Goal: Task Accomplishment & Management: Complete application form

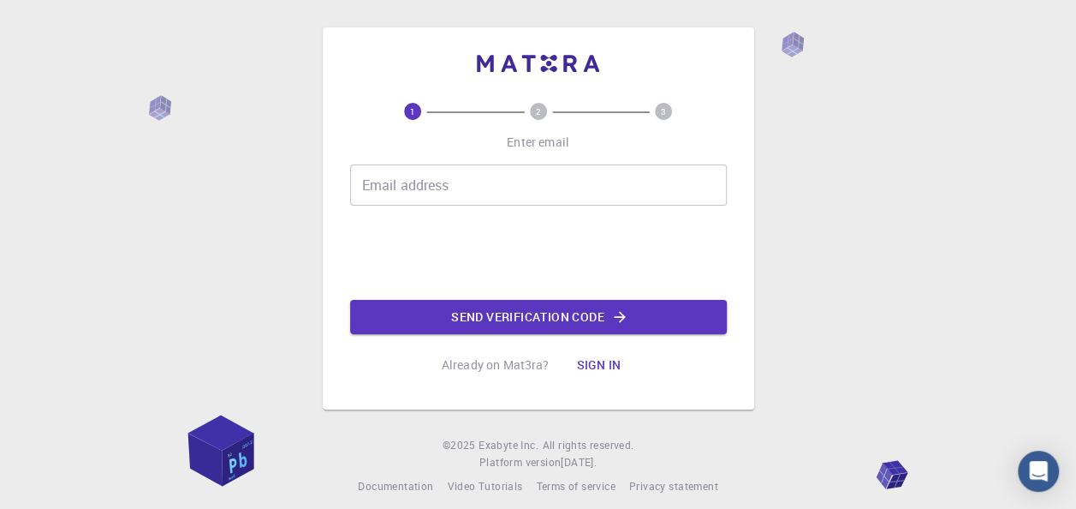
click at [529, 182] on input "Email address" at bounding box center [538, 184] width 377 height 41
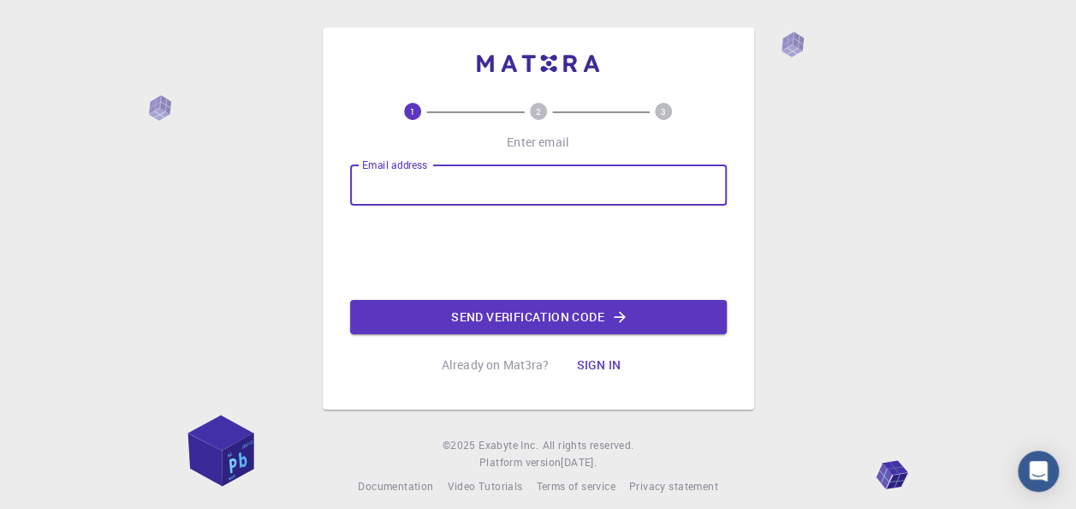
type input "[EMAIL_ADDRESS][DOMAIN_NAME]"
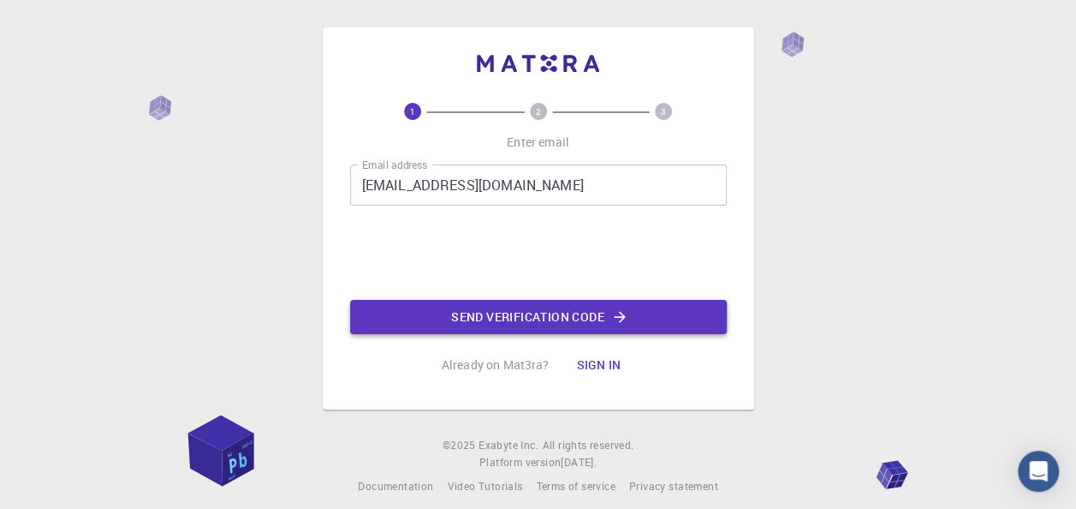
click at [502, 316] on button "Send verification code" at bounding box center [538, 317] width 377 height 34
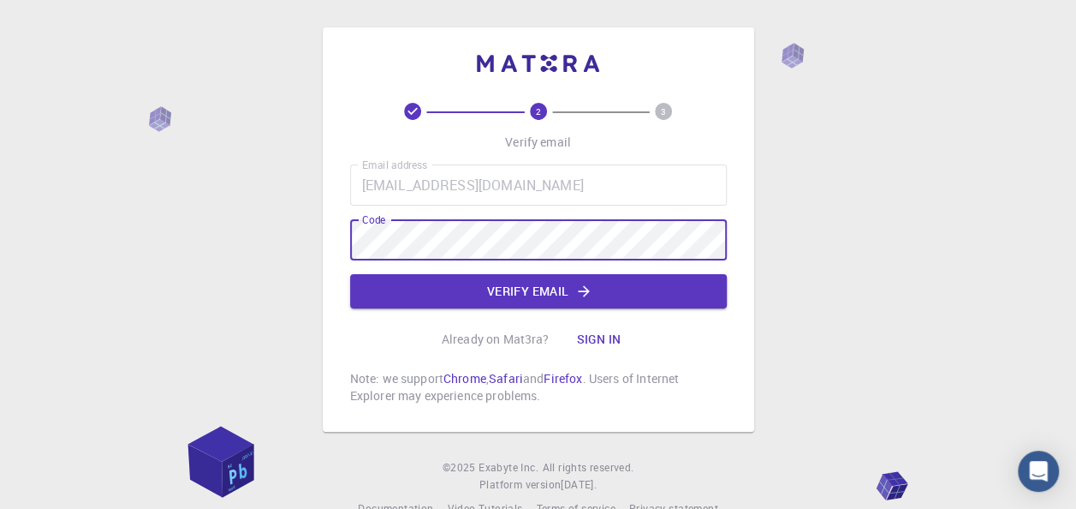
click at [623, 271] on div "Email address [EMAIL_ADDRESS][DOMAIN_NAME] Email address Code Code Verify email" at bounding box center [538, 236] width 377 height 144
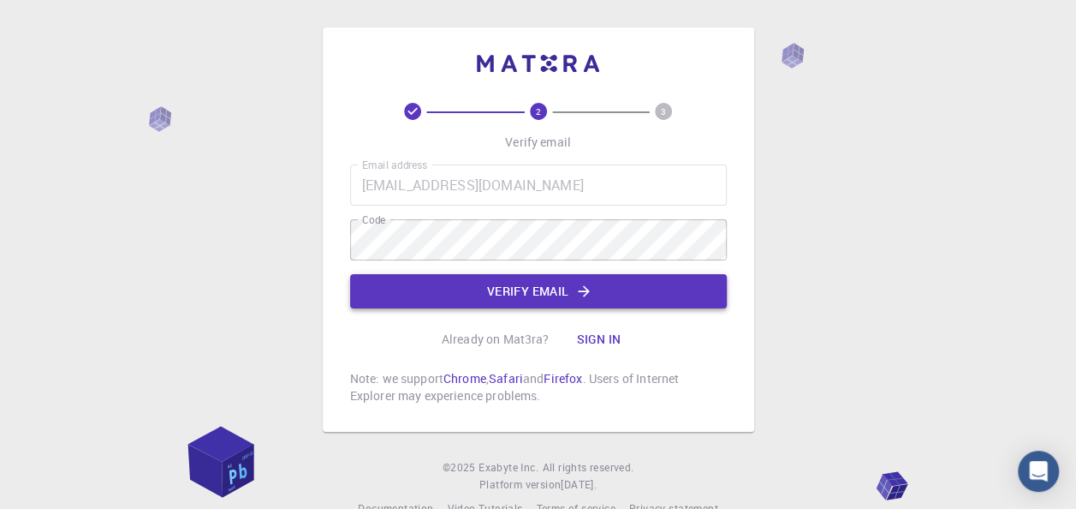
click at [630, 281] on button "Verify email" at bounding box center [538, 291] width 377 height 34
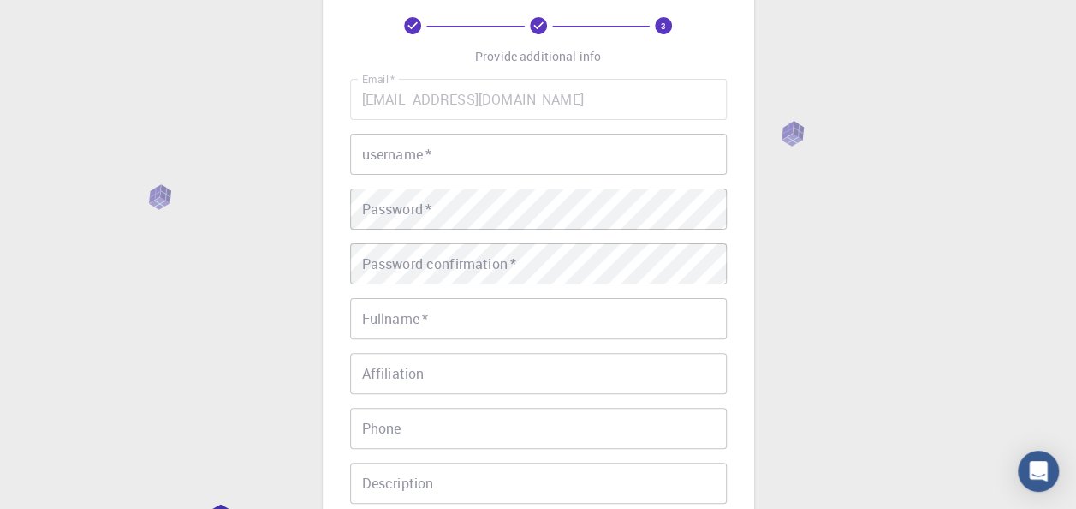
scroll to position [86, 0]
click at [594, 168] on input "username   *" at bounding box center [538, 154] width 377 height 41
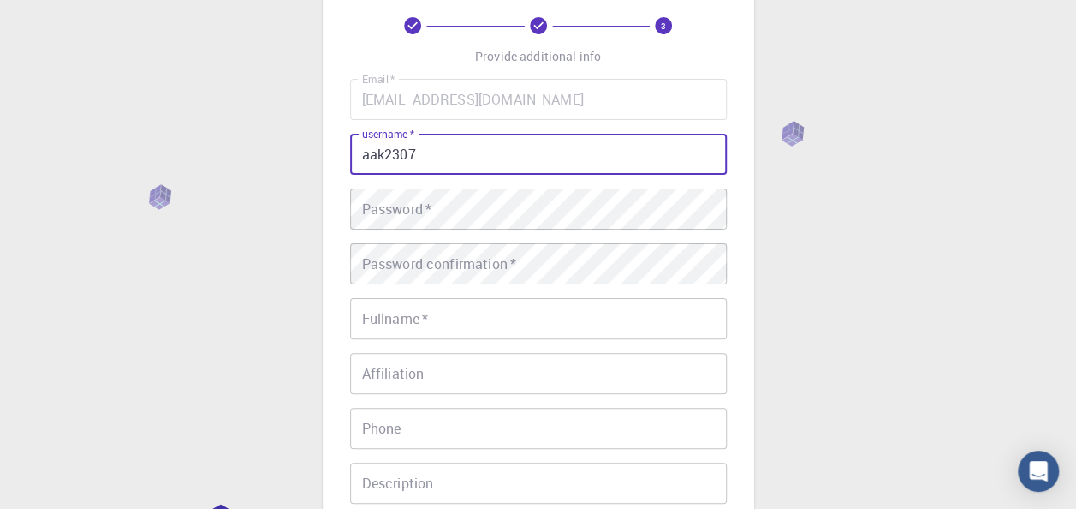
type input "aak2307"
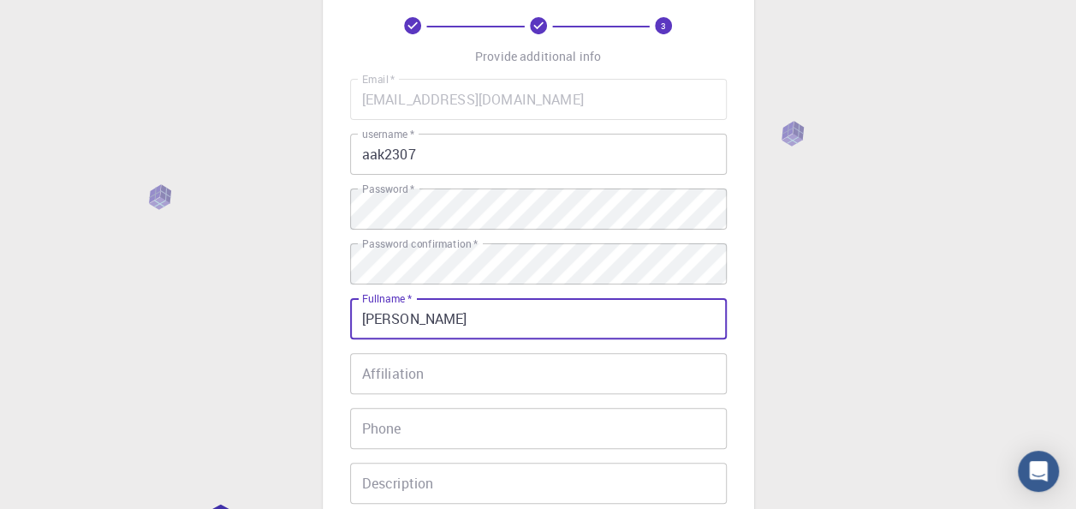
type input "[PERSON_NAME]"
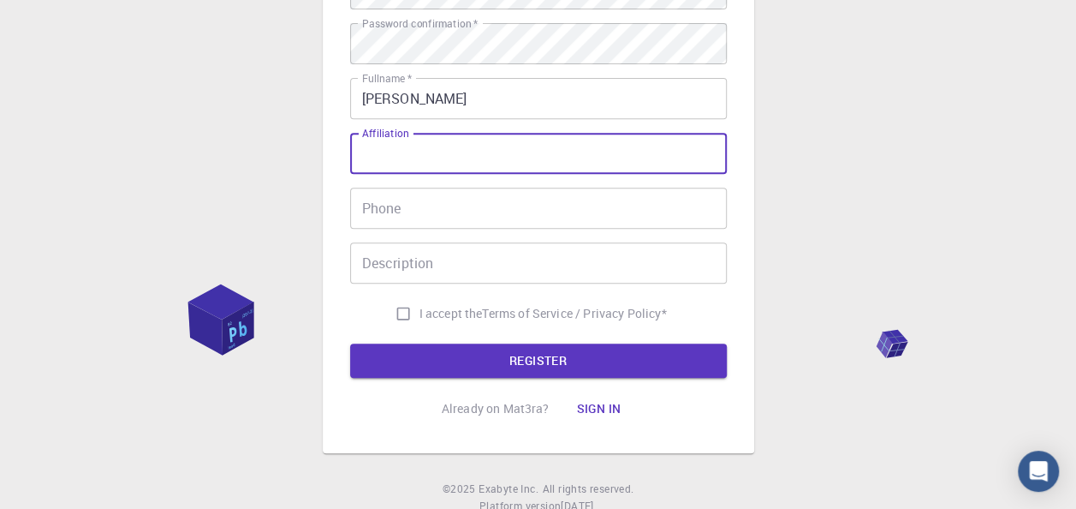
scroll to position [365, 0]
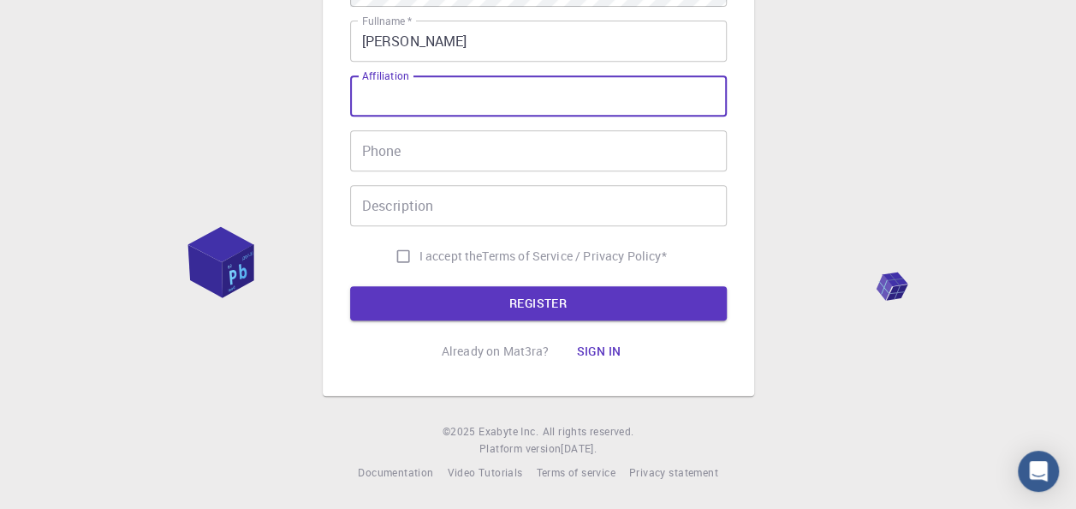
click at [396, 258] on input "I accept the Terms of Service / Privacy Policy *" at bounding box center [403, 256] width 33 height 33
checkbox input "true"
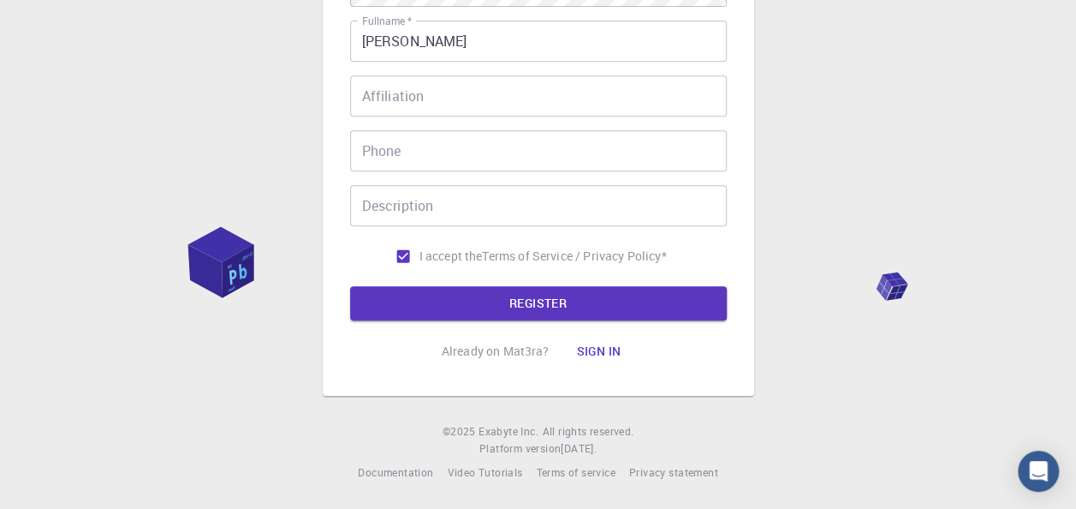
click at [403, 277] on form "Email   * AAK2307@GMAIL.COM Email   * username   * aak2307 username   * Passwor…" at bounding box center [538, 60] width 377 height 519
click at [409, 301] on button "REGISTER" at bounding box center [538, 303] width 377 height 34
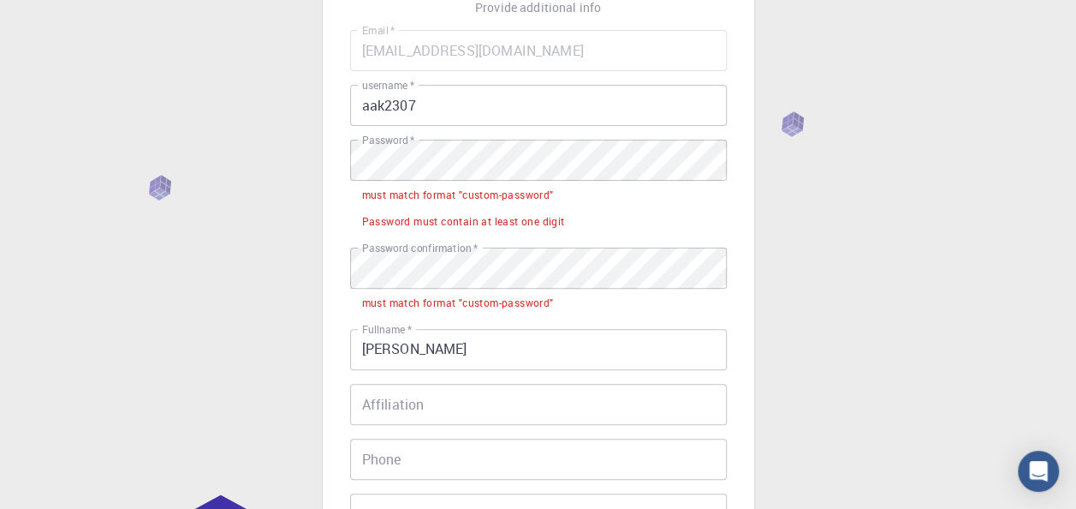
scroll to position [75, 0]
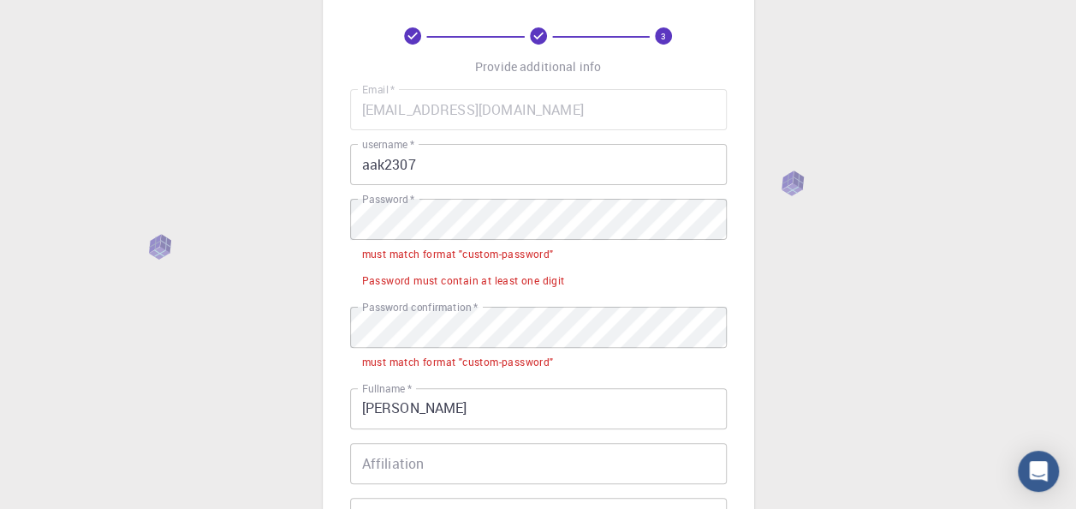
click at [80, 194] on div "3 Provide additional info Email   * AAK2307@GMAIL.COM Email   * username   * aa…" at bounding box center [538, 400] width 1076 height 951
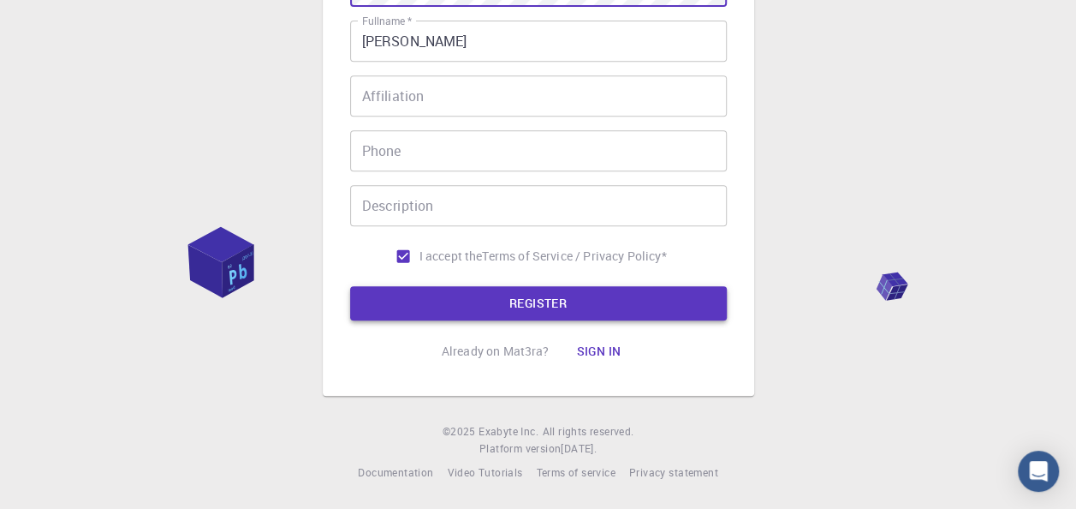
click at [555, 299] on button "REGISTER" at bounding box center [538, 303] width 377 height 34
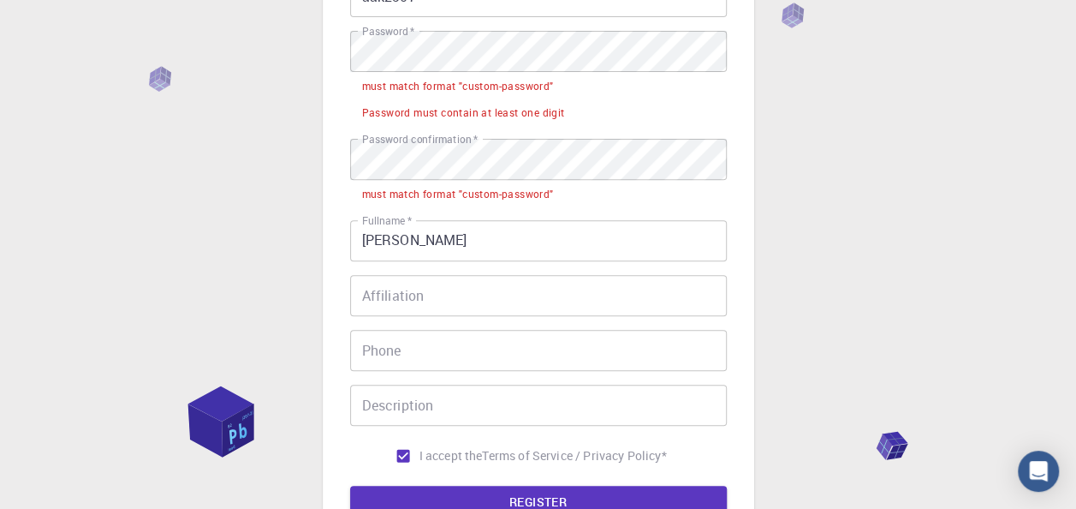
scroll to position [161, 0]
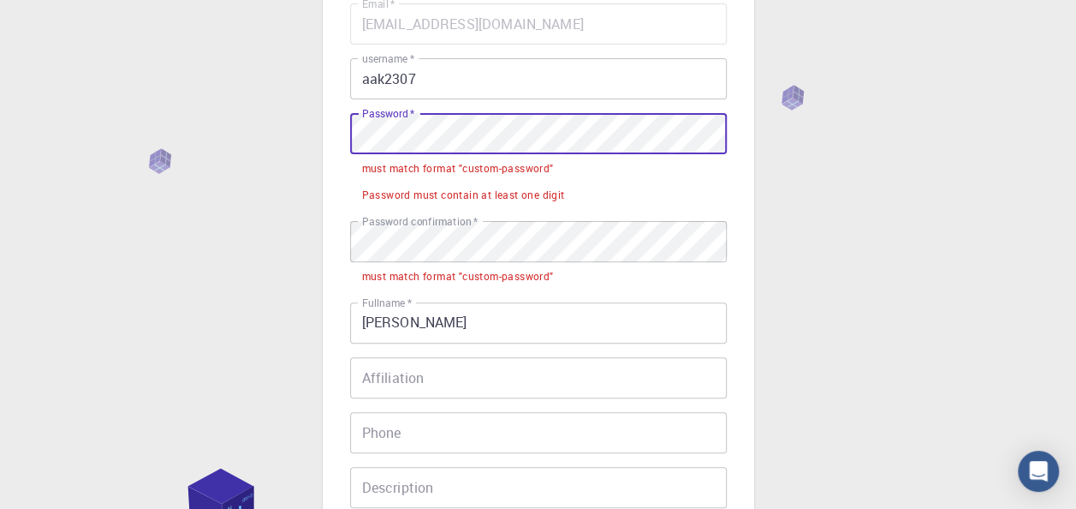
click at [155, 135] on div "3 Provide additional info Email   * AAK2307@GMAIL.COM Email   * username   * aa…" at bounding box center [538, 314] width 1076 height 951
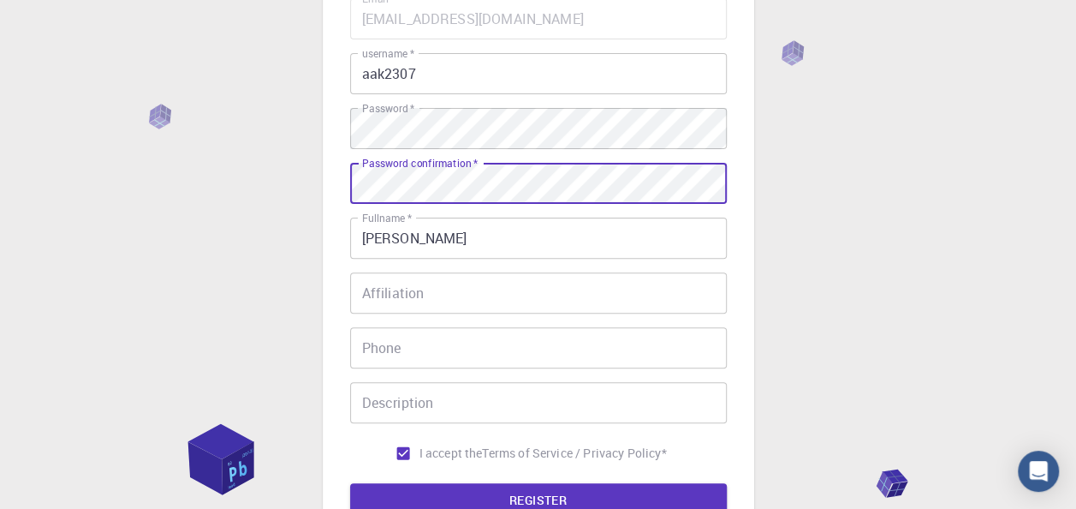
scroll to position [247, 0]
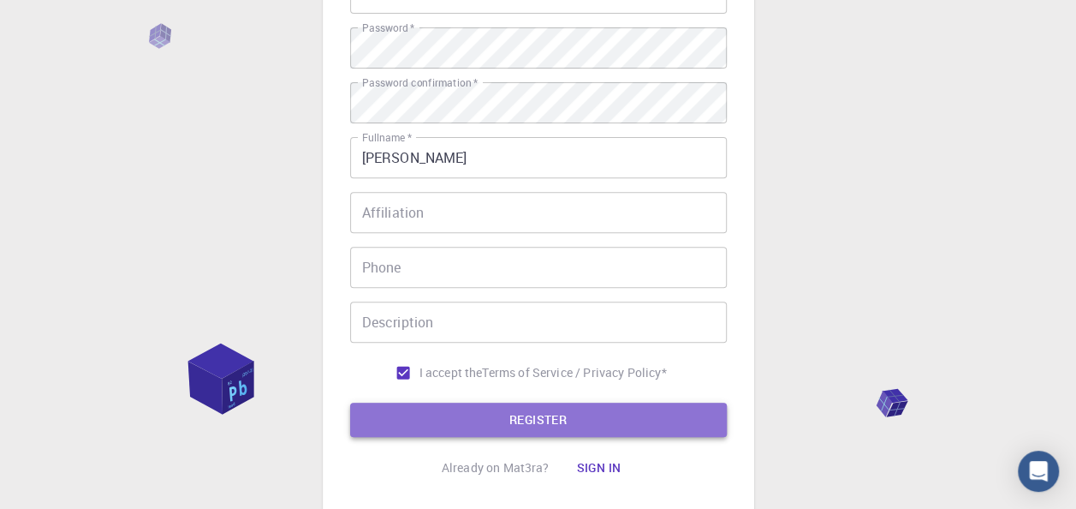
click at [516, 414] on button "REGISTER" at bounding box center [538, 419] width 377 height 34
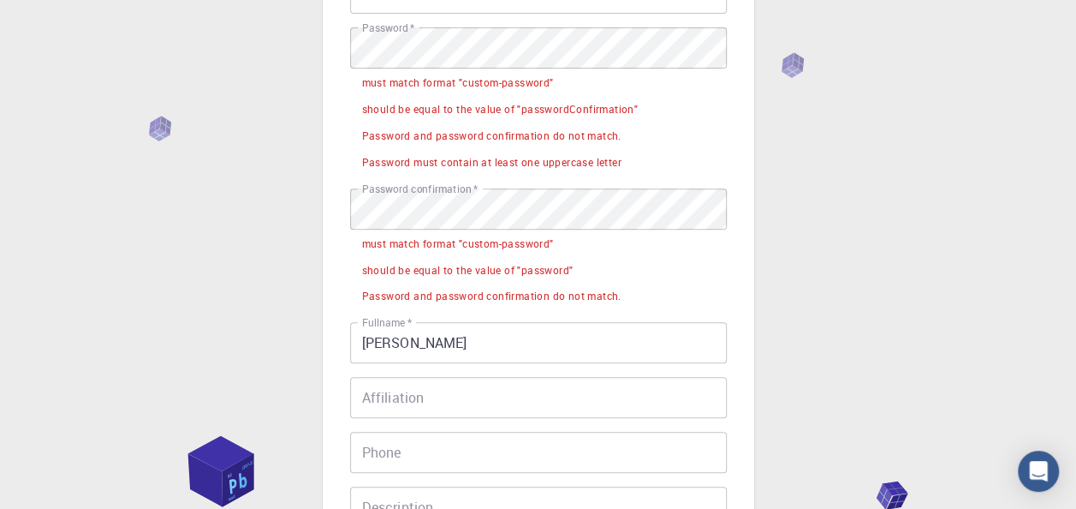
click at [152, 46] on div "3 Provide additional info Email   * AAK2307@GMAIL.COM Email   * username   * aa…" at bounding box center [538, 281] width 1076 height 1057
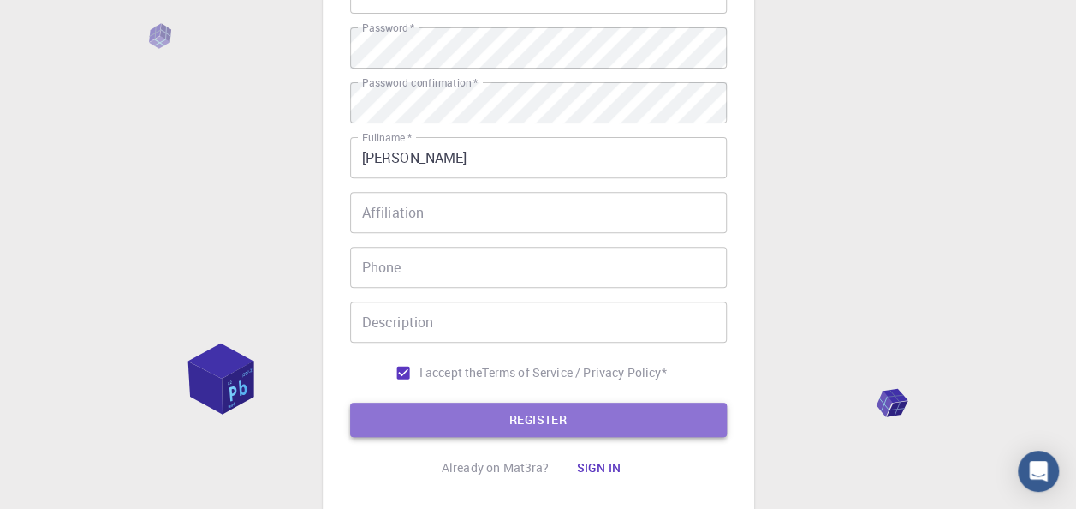
click at [425, 432] on button "REGISTER" at bounding box center [538, 419] width 377 height 34
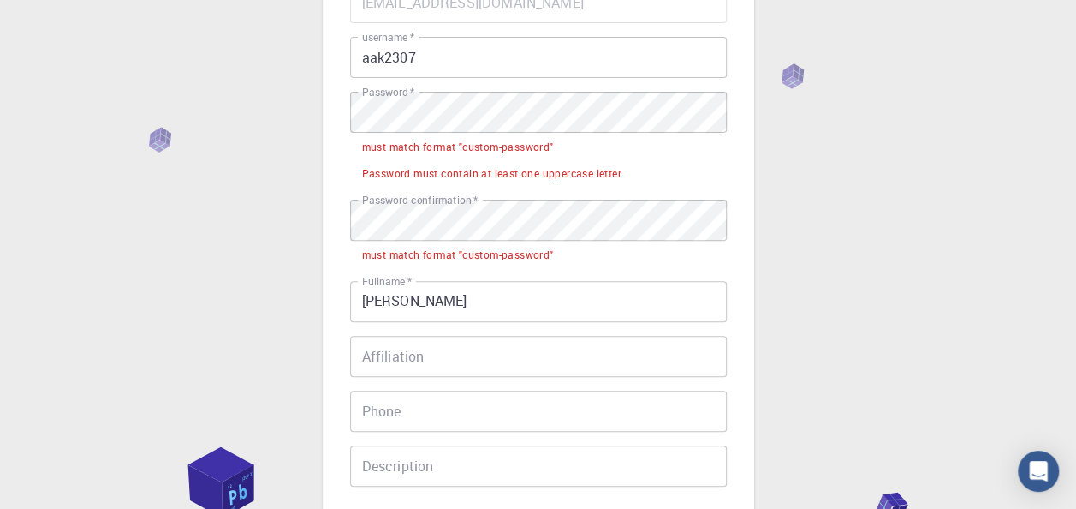
scroll to position [161, 0]
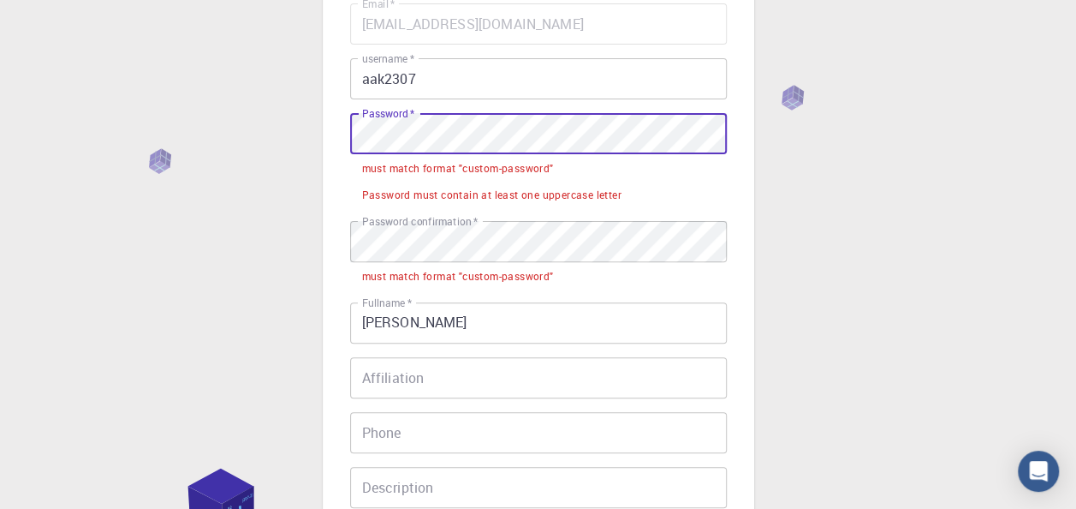
click at [249, 125] on div "3 Provide additional info Email   * AAK2307@GMAIL.COM Email   * username   * aa…" at bounding box center [538, 314] width 1076 height 951
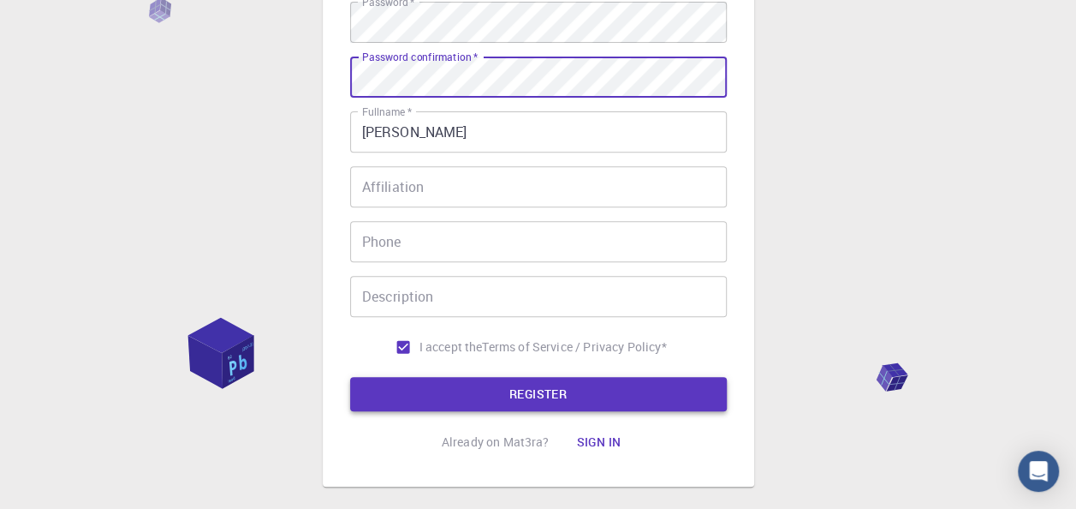
scroll to position [332, 0]
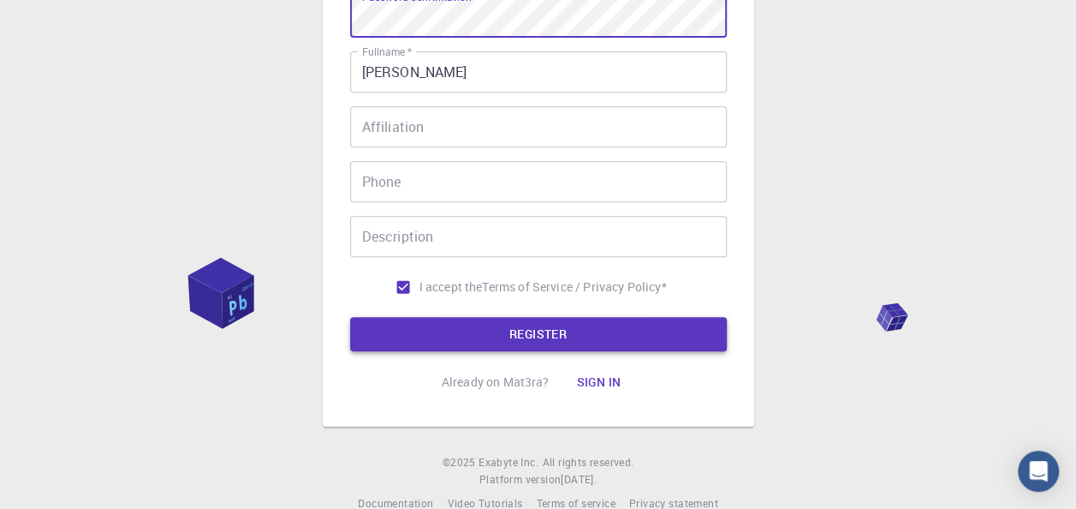
click at [464, 330] on button "REGISTER" at bounding box center [538, 334] width 377 height 34
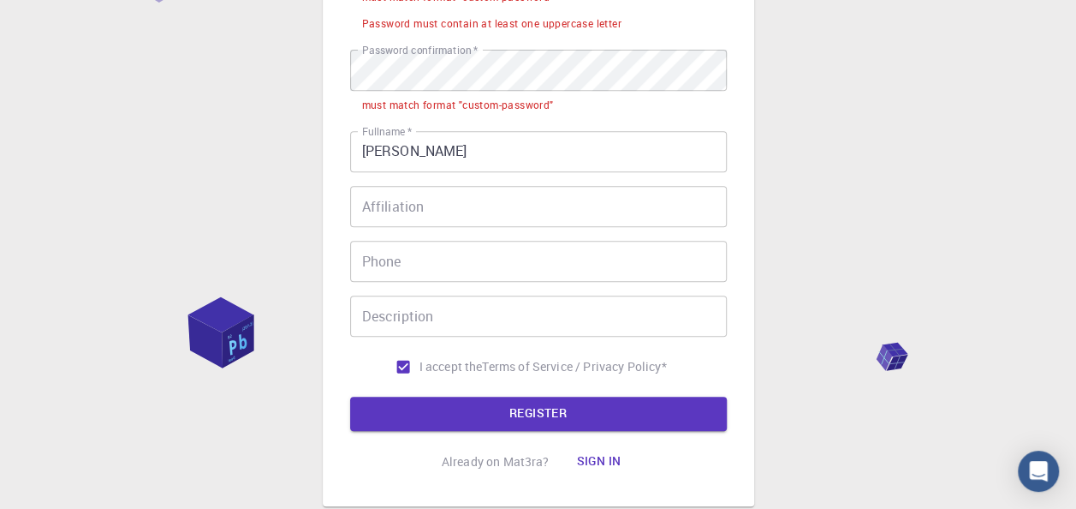
scroll to position [247, 0]
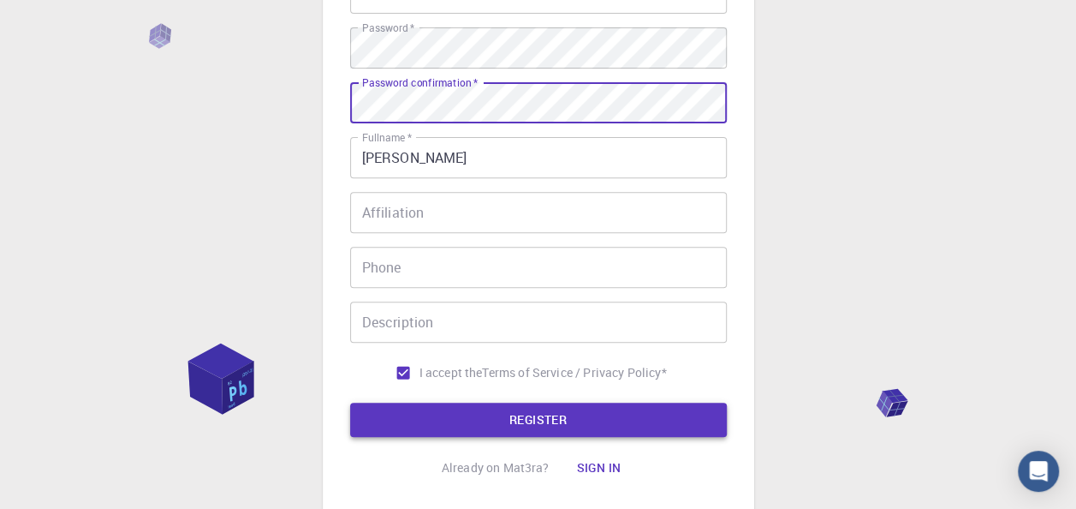
click at [488, 407] on button "REGISTER" at bounding box center [538, 419] width 377 height 34
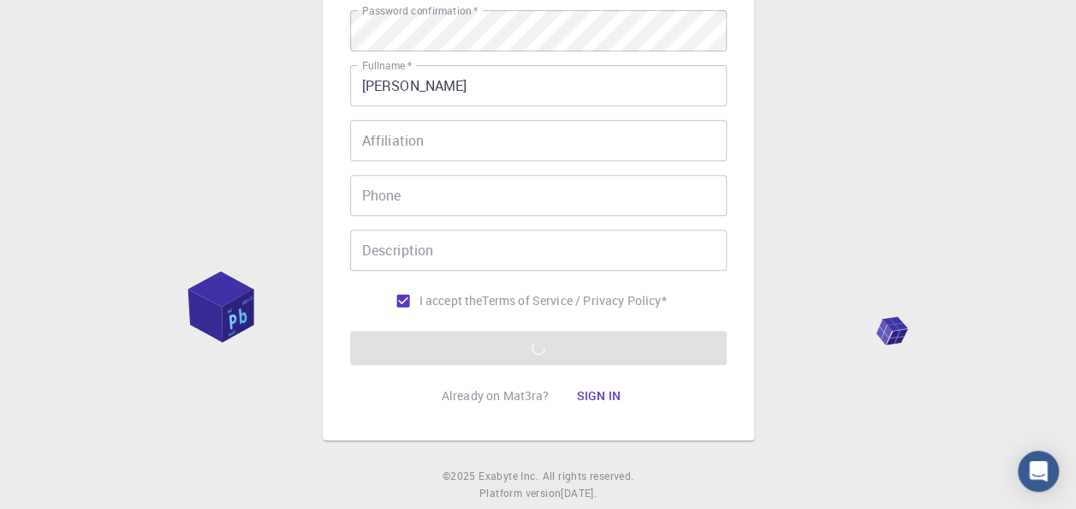
scroll to position [365, 0]
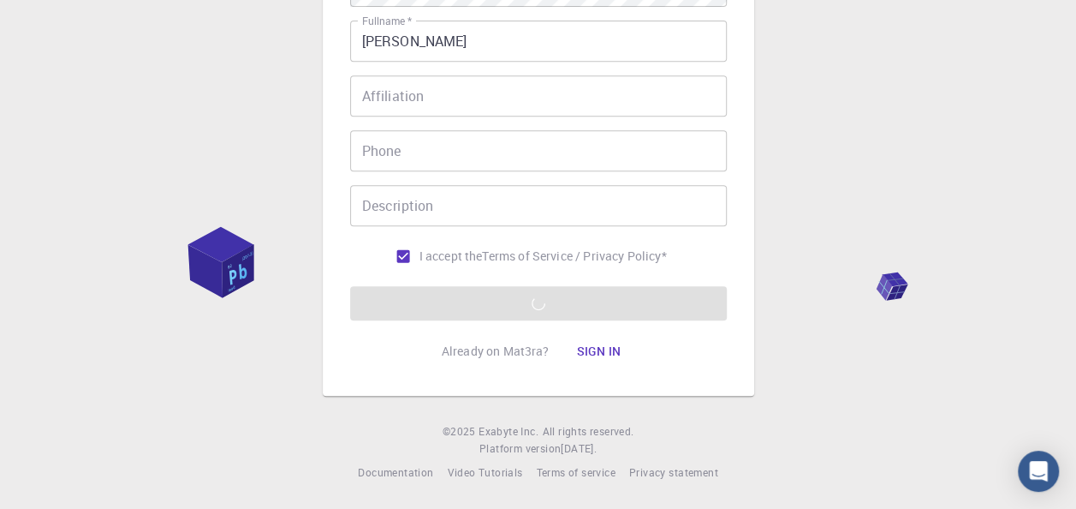
click at [639, 204] on input "Description" at bounding box center [538, 205] width 377 height 41
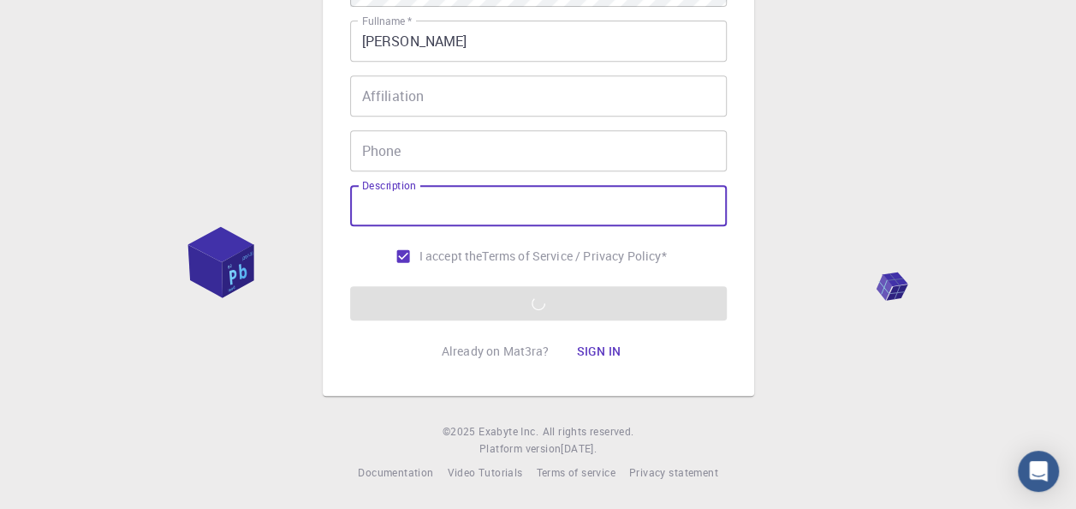
click at [611, 355] on button "Sign in" at bounding box center [599, 351] width 72 height 34
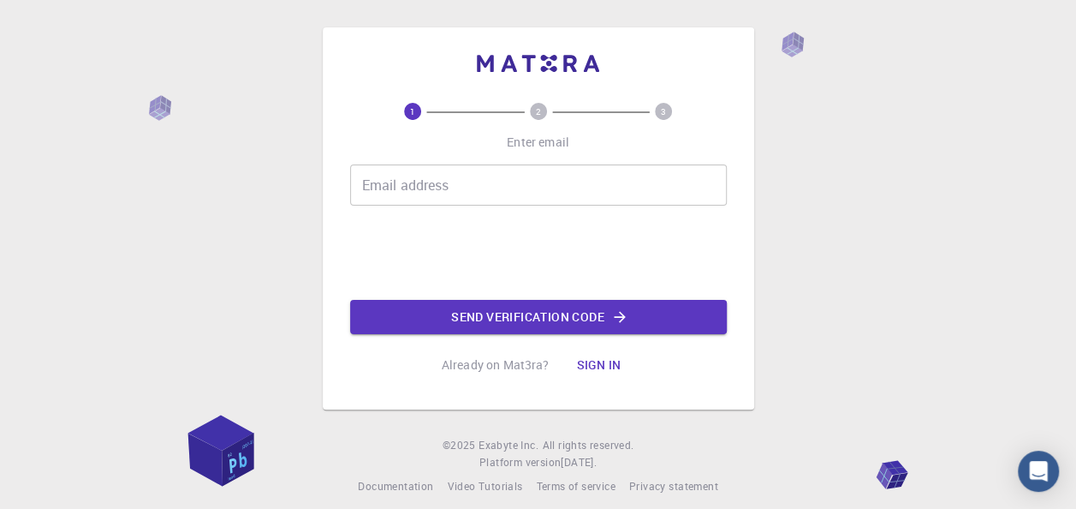
click at [447, 167] on input "Email address" at bounding box center [538, 184] width 377 height 41
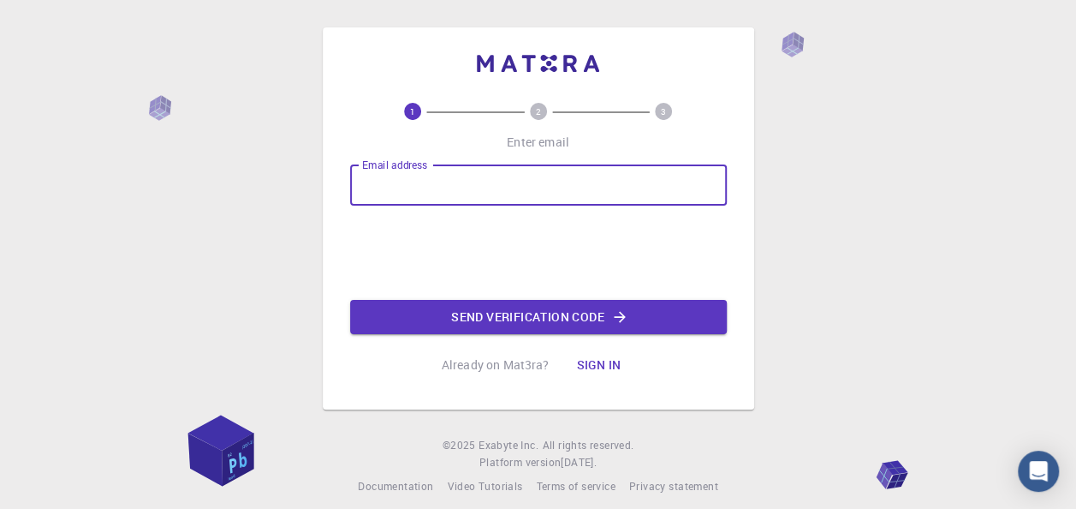
type input "AAK2307@GMAIL.COM"
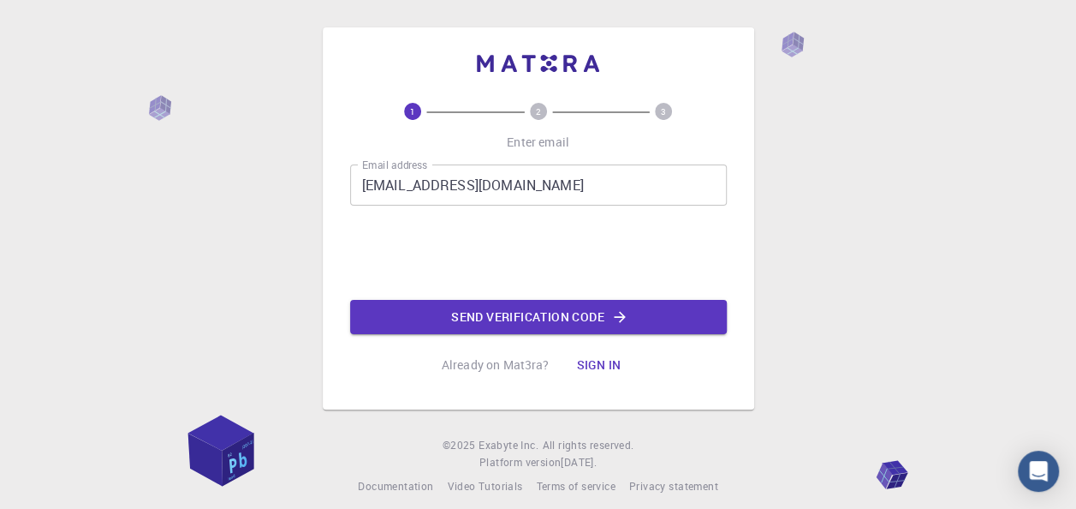
click at [438, 294] on div "Email address AAK2307@GMAIL.COM Email address 0cAFcWeA6V3G1nfX5qU4i-0dDtDr1S-Z0…" at bounding box center [538, 249] width 377 height 170
click at [437, 313] on button "Send verification code" at bounding box center [538, 317] width 377 height 34
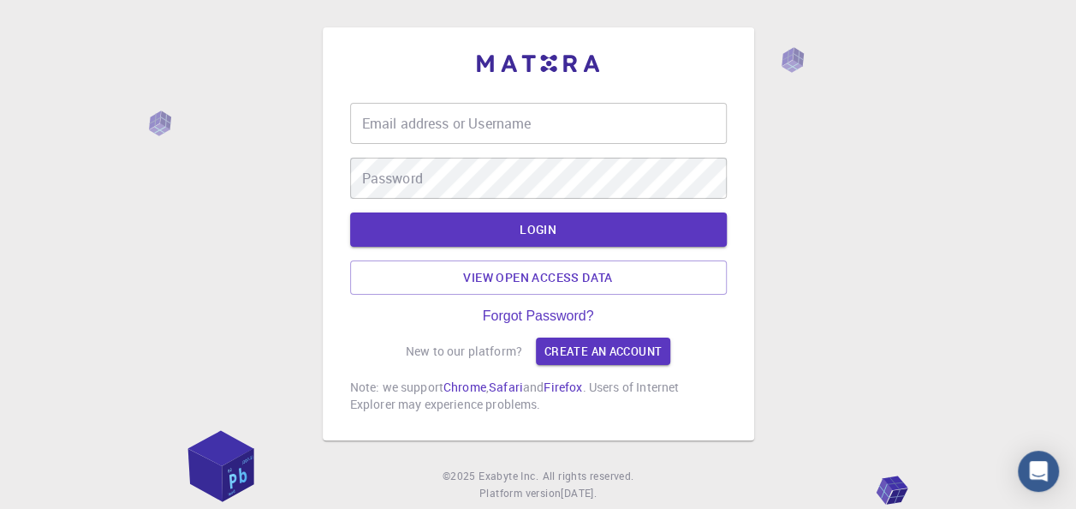
click at [608, 140] on input "Email address or Username" at bounding box center [538, 123] width 377 height 41
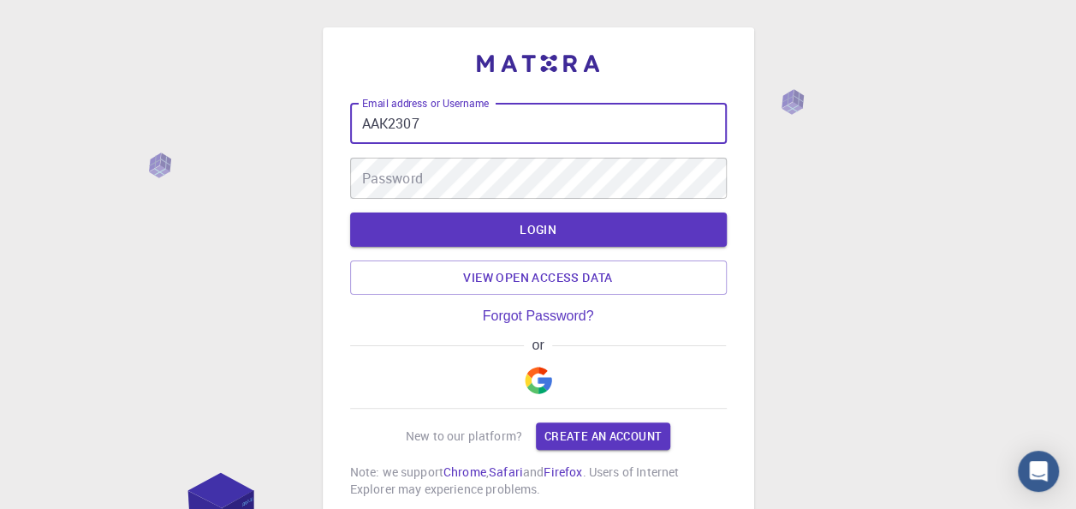
type input "AAK2307"
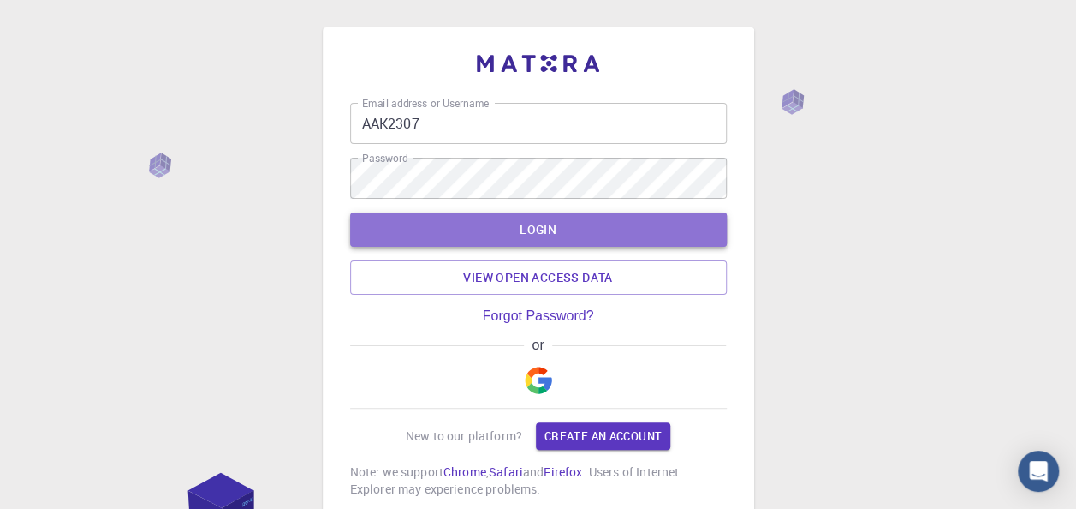
click at [663, 221] on button "LOGIN" at bounding box center [538, 229] width 377 height 34
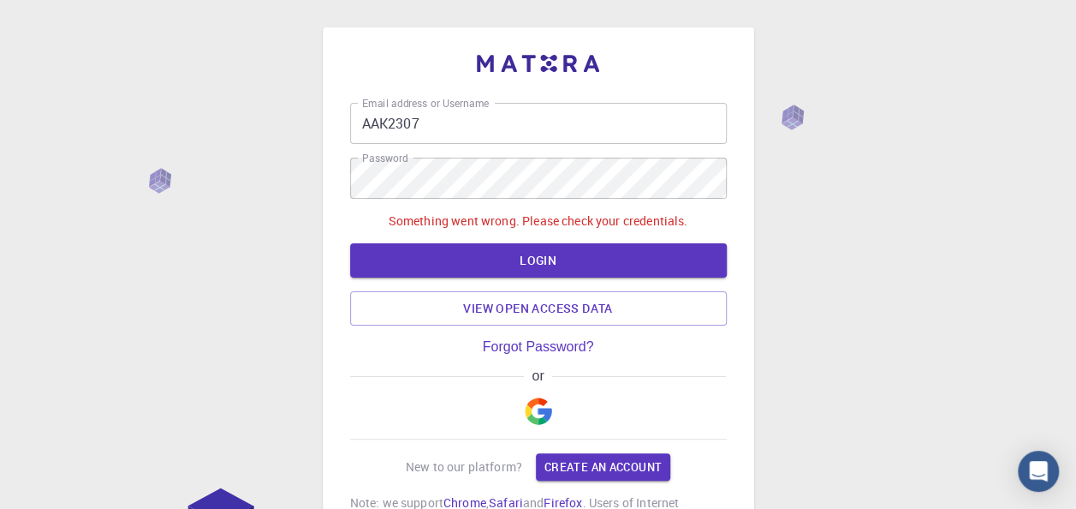
click at [681, 238] on div "Something went wrong. Please check your credentials. LOGIN View open access data" at bounding box center [538, 268] width 377 height 113
click at [683, 259] on button "LOGIN" at bounding box center [538, 260] width 377 height 34
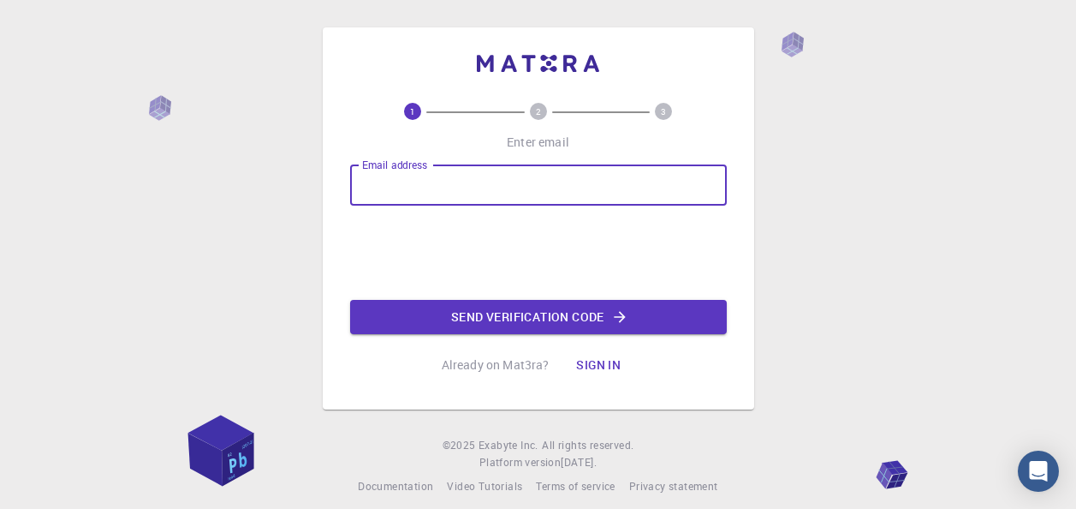
click at [659, 183] on input "Email address" at bounding box center [538, 184] width 377 height 41
type input "[EMAIL_ADDRESS][DOMAIN_NAME]"
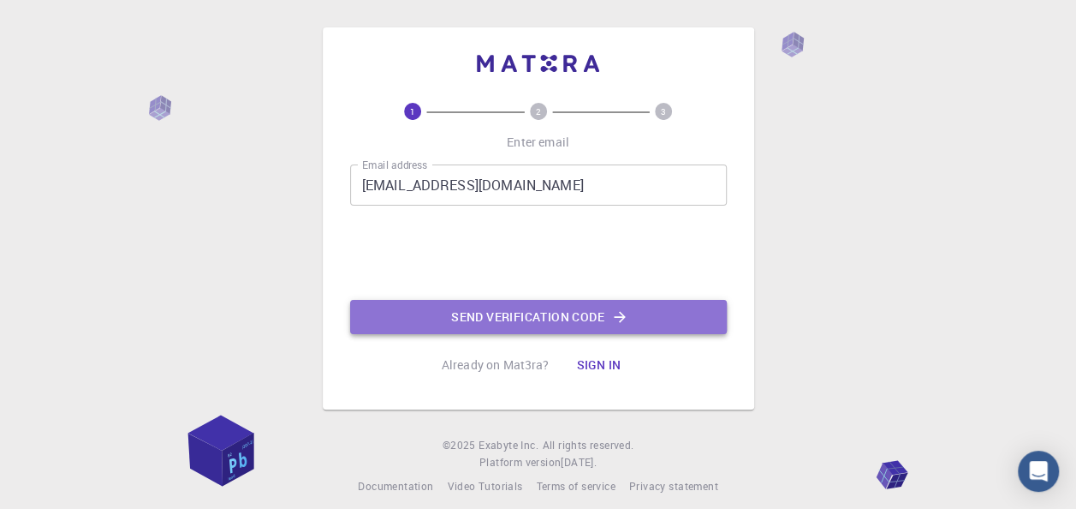
click at [457, 313] on button "Send verification code" at bounding box center [538, 317] width 377 height 34
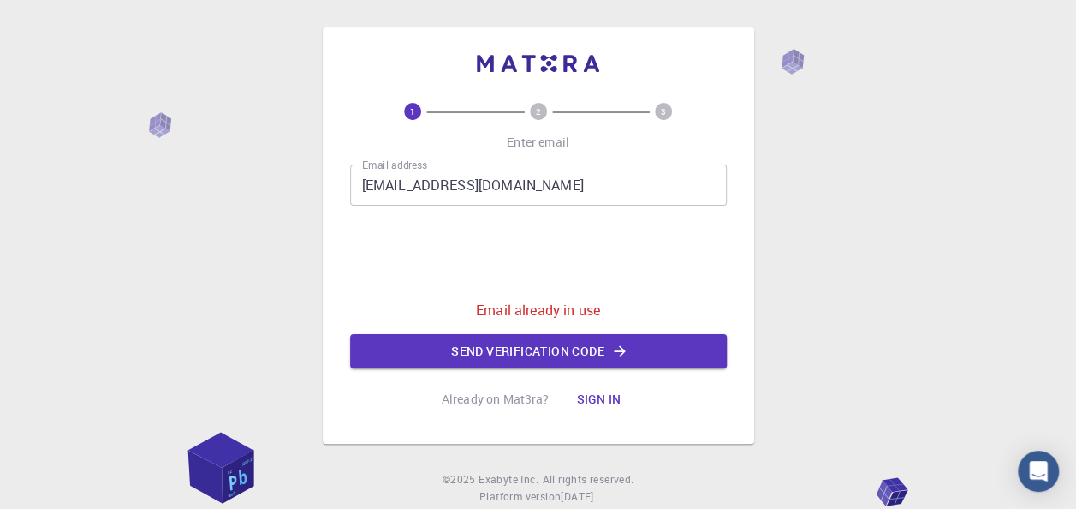
click at [611, 403] on button "Sign in" at bounding box center [599, 399] width 72 height 34
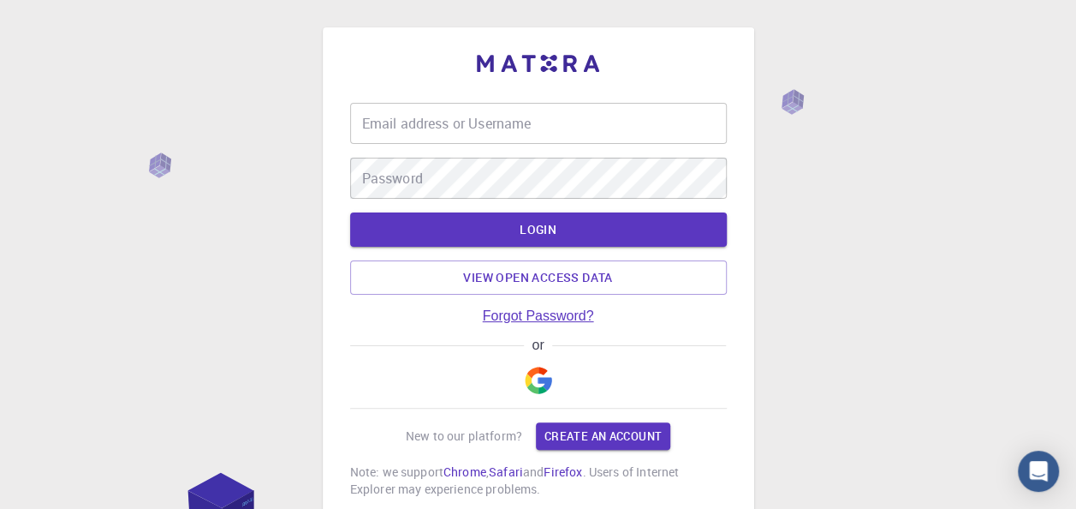
click at [545, 320] on link "Forgot Password?" at bounding box center [538, 315] width 111 height 15
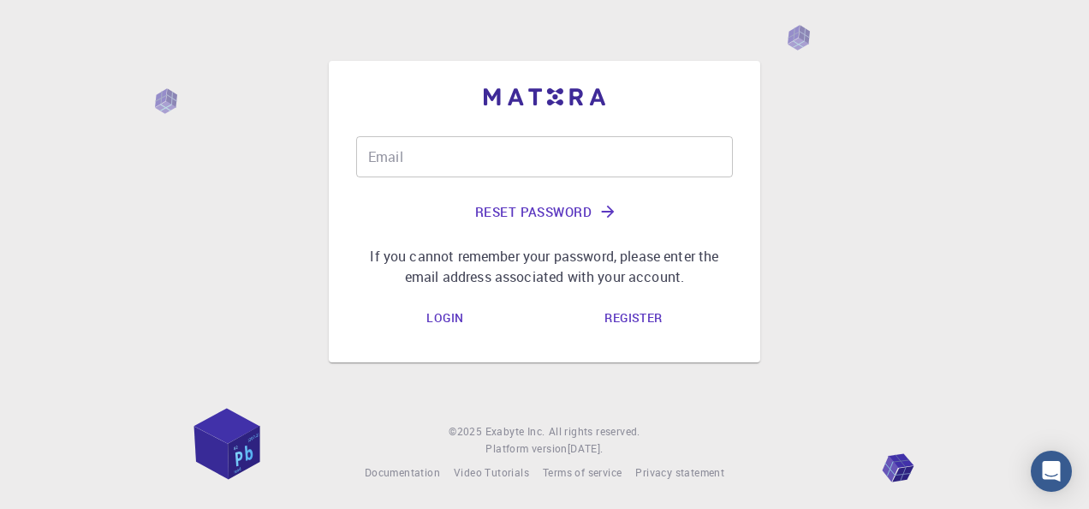
click at [491, 152] on input "Email" at bounding box center [544, 156] width 377 height 41
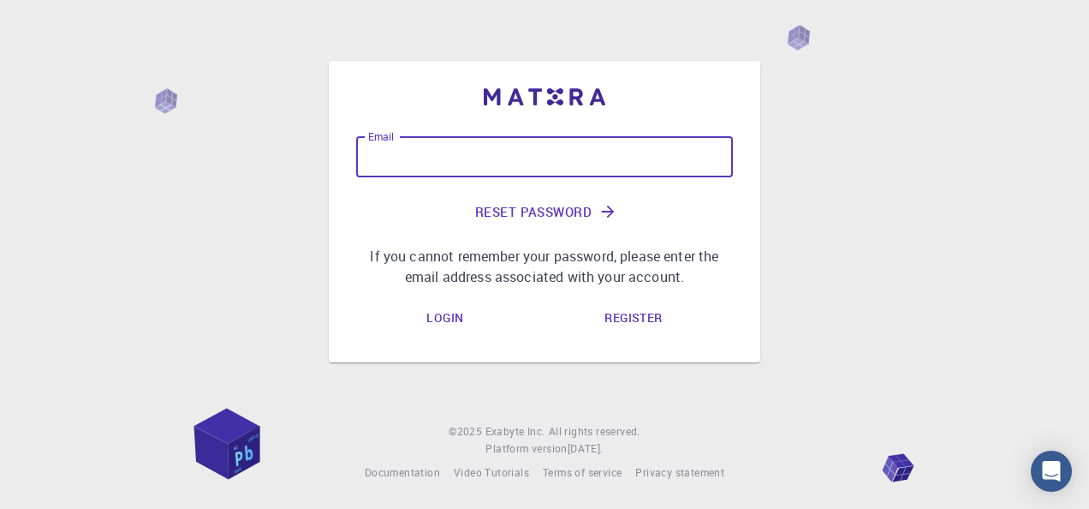
type input "[EMAIL_ADDRESS][DOMAIN_NAME]"
click at [525, 210] on button "Reset Password" at bounding box center [544, 211] width 377 height 41
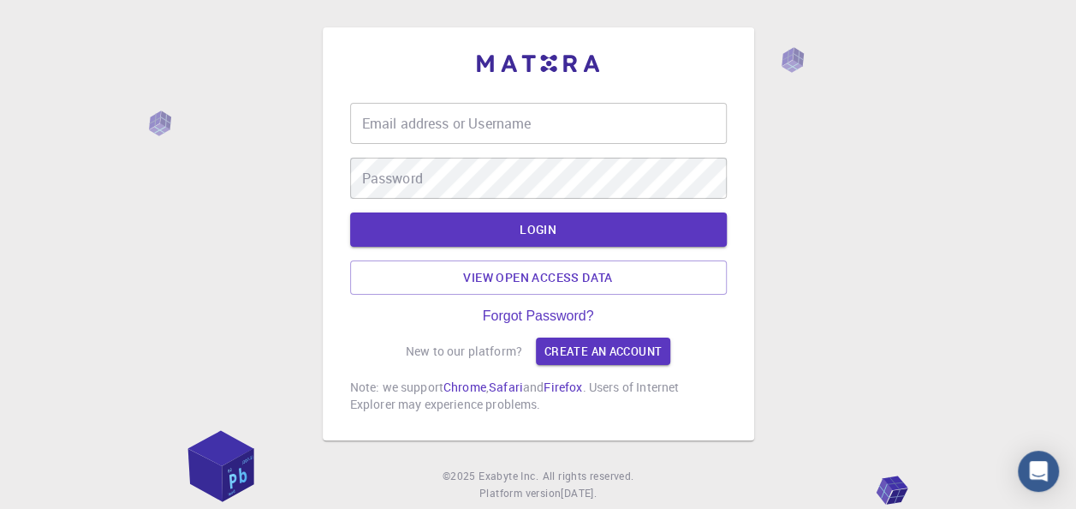
click at [649, 125] on input "Email address or Username" at bounding box center [538, 123] width 377 height 41
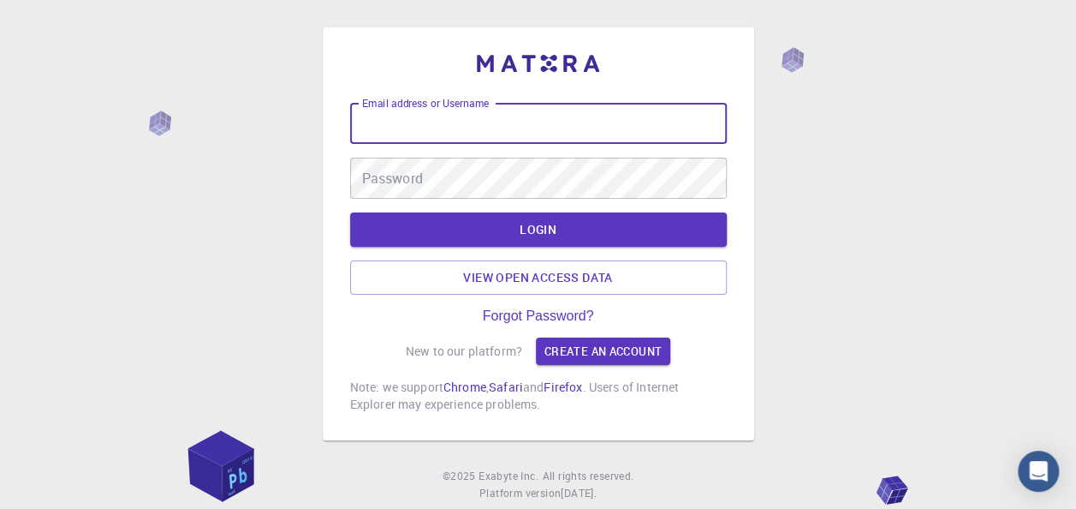
type input "[EMAIL_ADDRESS][DOMAIN_NAME]"
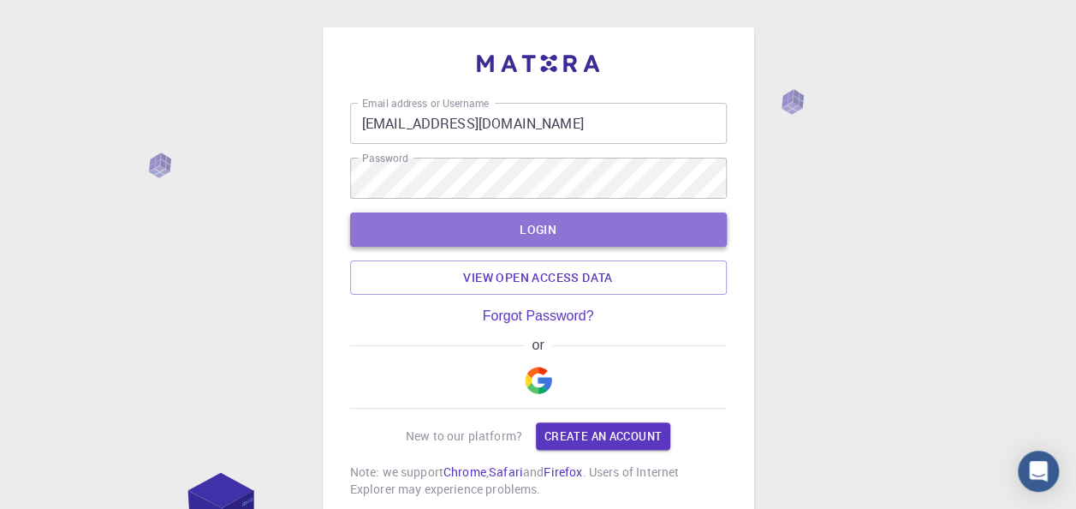
click at [514, 244] on button "LOGIN" at bounding box center [538, 229] width 377 height 34
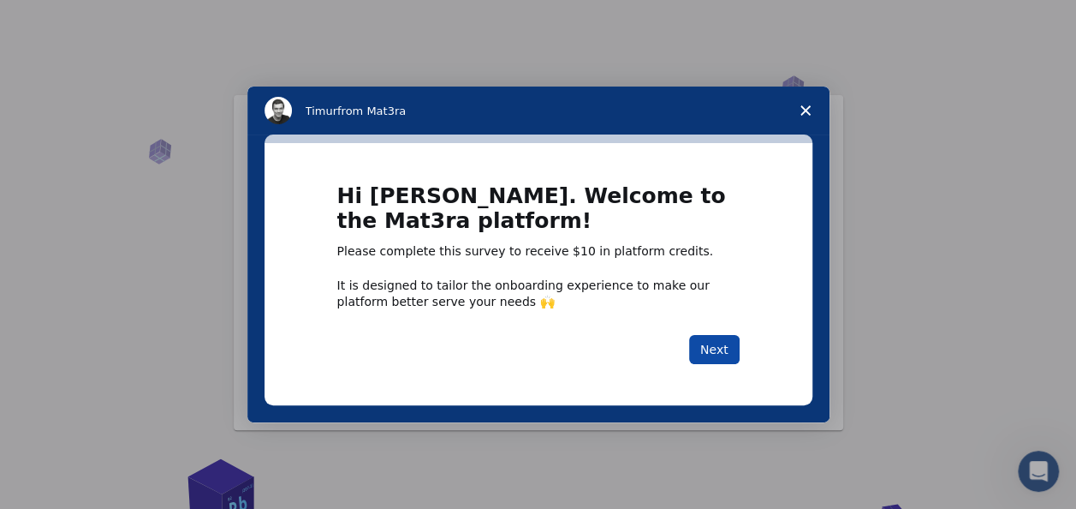
click at [720, 349] on button "Next" at bounding box center [714, 349] width 51 height 29
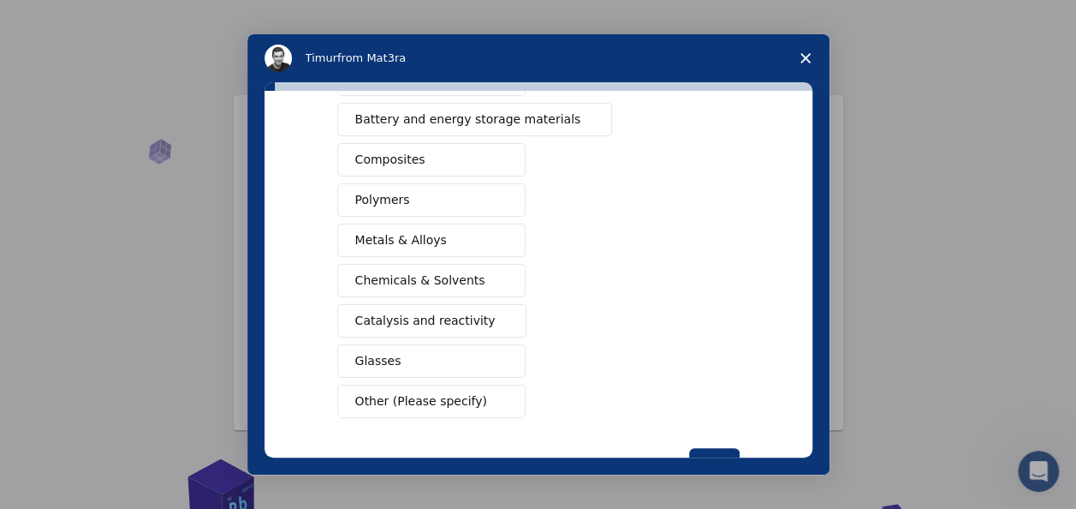
scroll to position [311, 0]
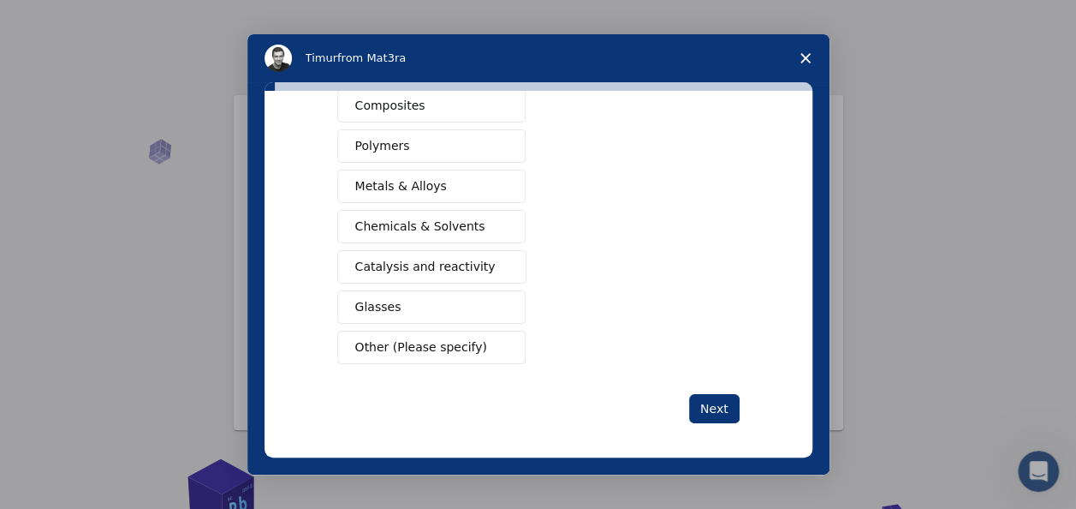
click at [456, 331] on button "Other (Please specify)" at bounding box center [431, 347] width 188 height 33
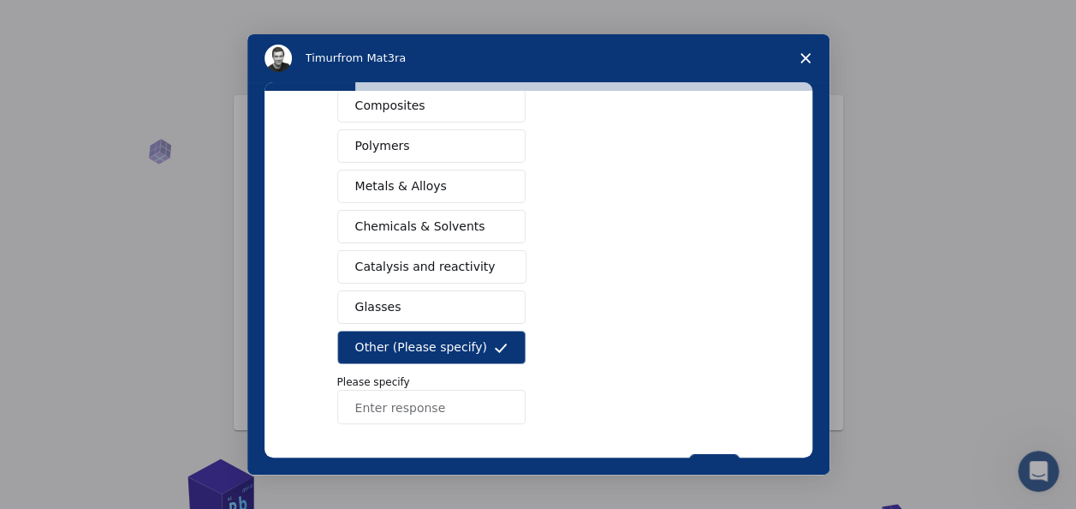
click at [431, 393] on input "Enter response" at bounding box center [431, 407] width 188 height 34
type input "i"
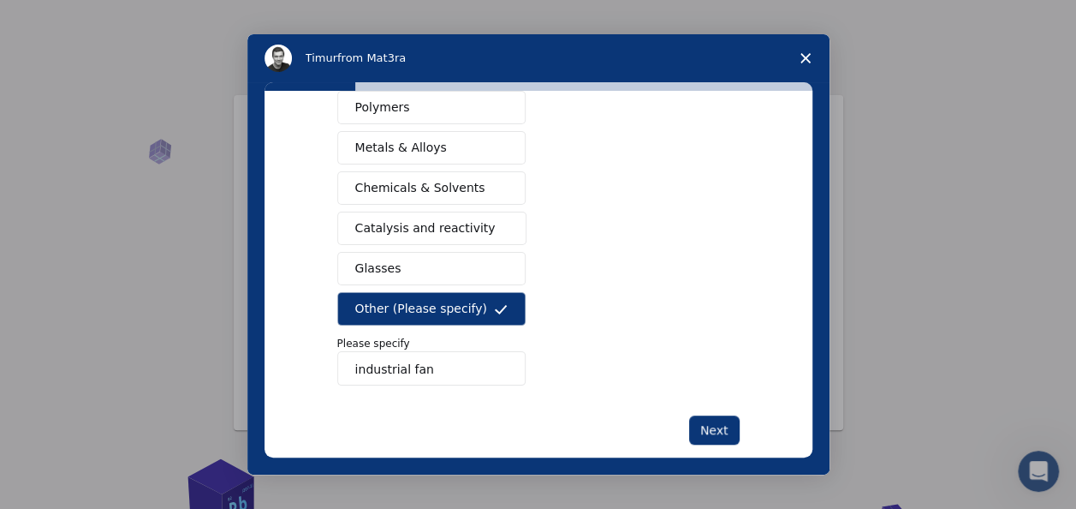
scroll to position [371, 0]
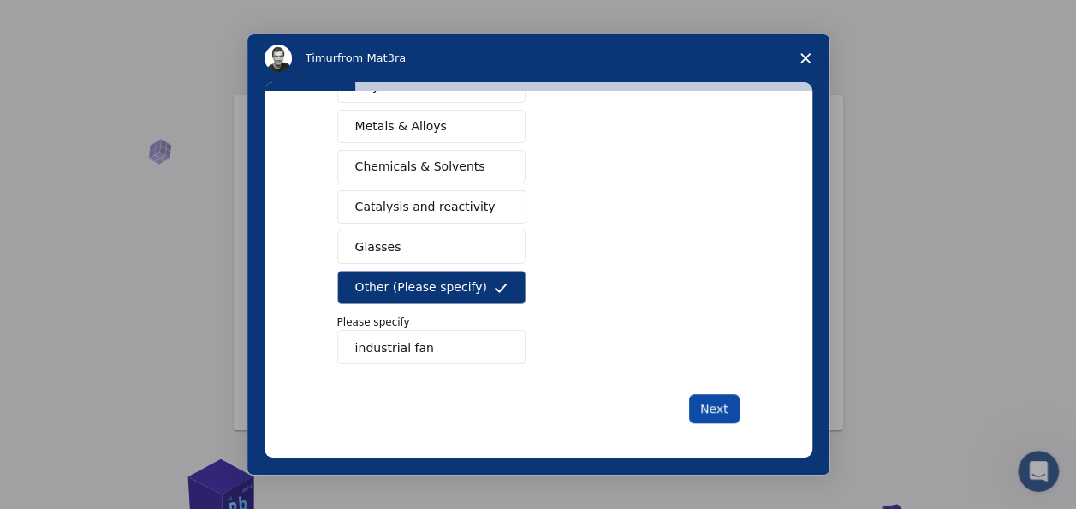
type input "industrial fan"
click at [700, 394] on button "Next" at bounding box center [714, 408] width 51 height 29
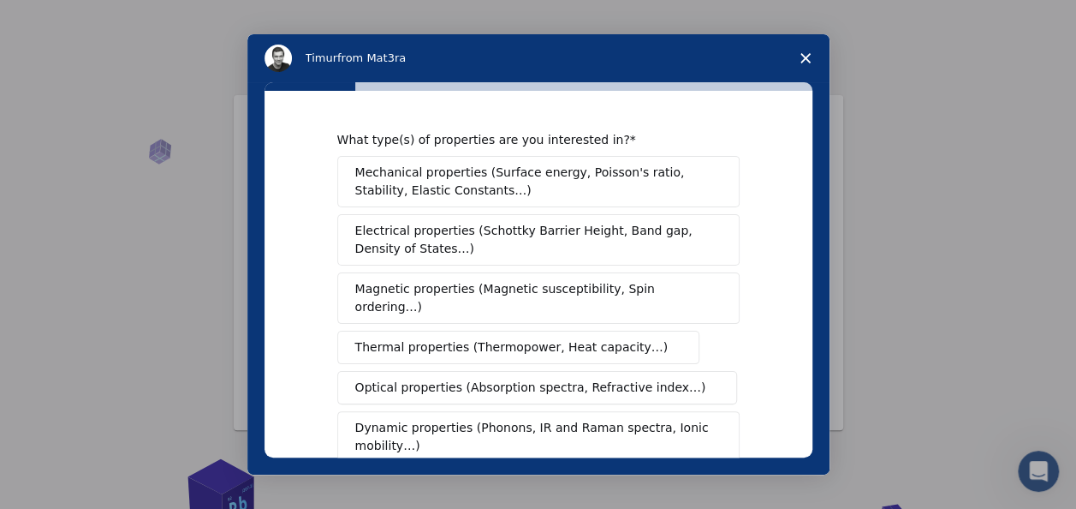
scroll to position [401, 0]
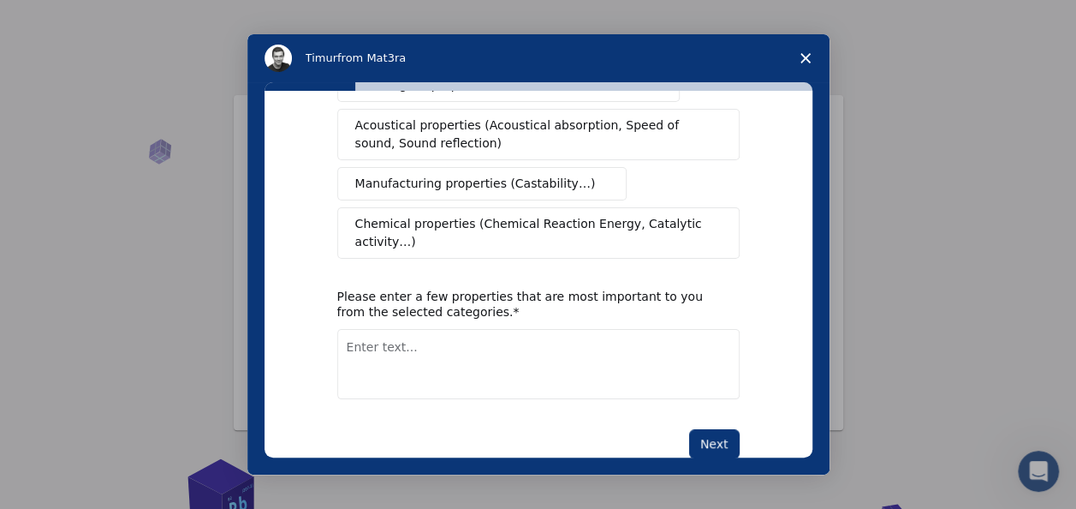
click at [735, 407] on div "What type(s) of properties are you interested in? Mechanical properties (Surfac…" at bounding box center [539, 274] width 548 height 367
click at [716, 429] on button "Next" at bounding box center [714, 443] width 51 height 29
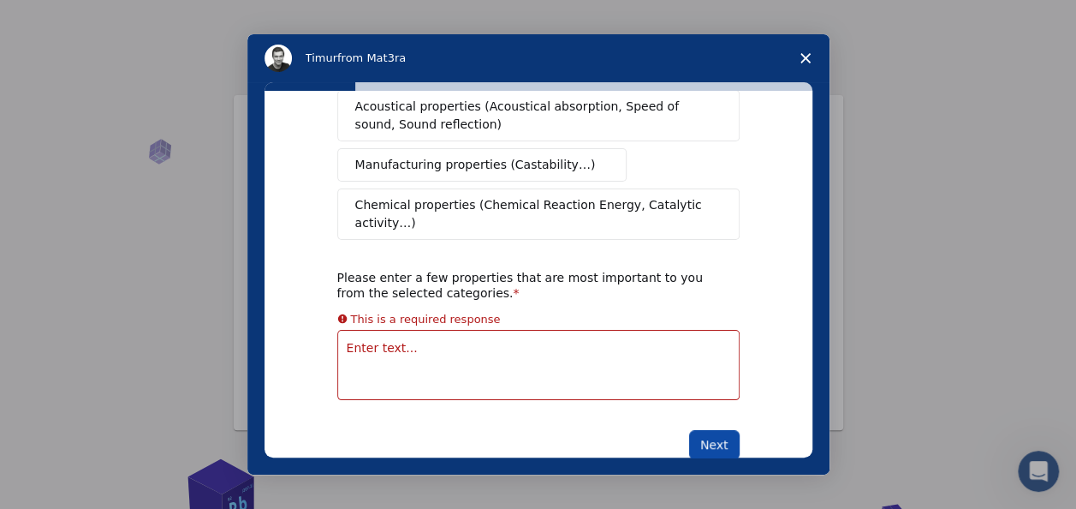
click at [712, 430] on button "Next" at bounding box center [714, 444] width 51 height 29
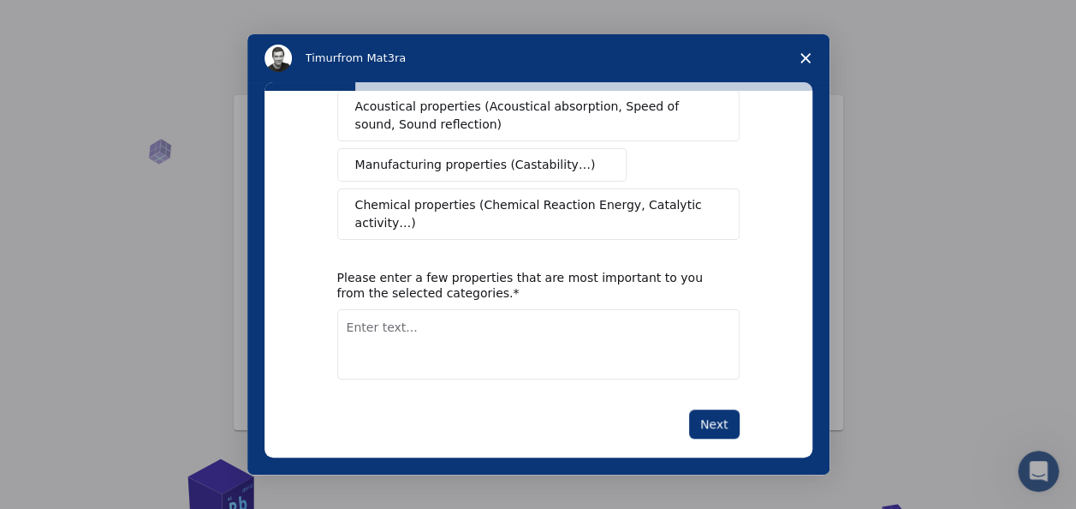
click at [626, 313] on textarea "Enter text..." at bounding box center [538, 344] width 402 height 70
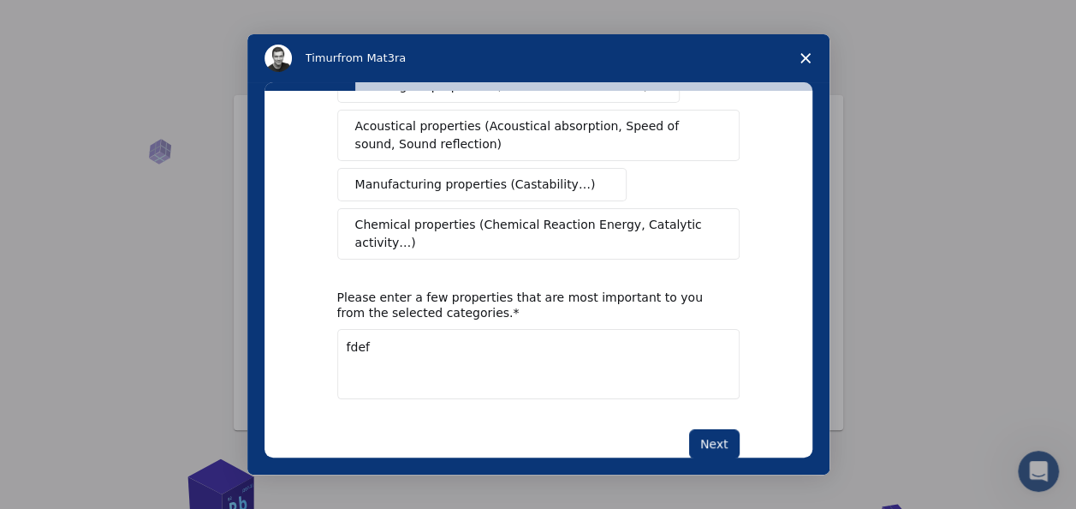
type textarea "fdef"
click at [724, 417] on div "What type(s) of properties are you interested in? This is a required response M…" at bounding box center [539, 274] width 548 height 367
click at [718, 429] on button "Next" at bounding box center [714, 443] width 51 height 29
click at [724, 429] on button "Next" at bounding box center [714, 443] width 51 height 29
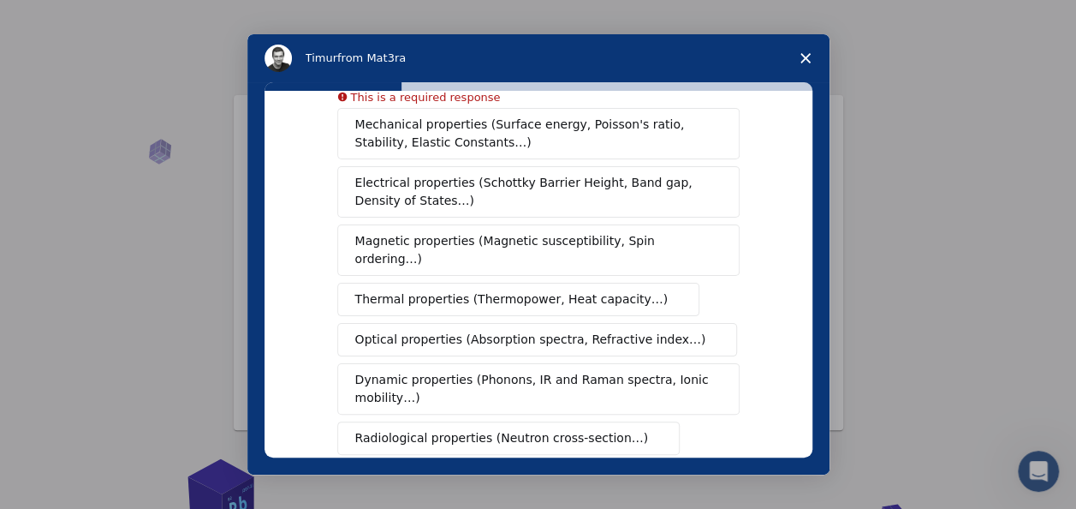
scroll to position [0, 0]
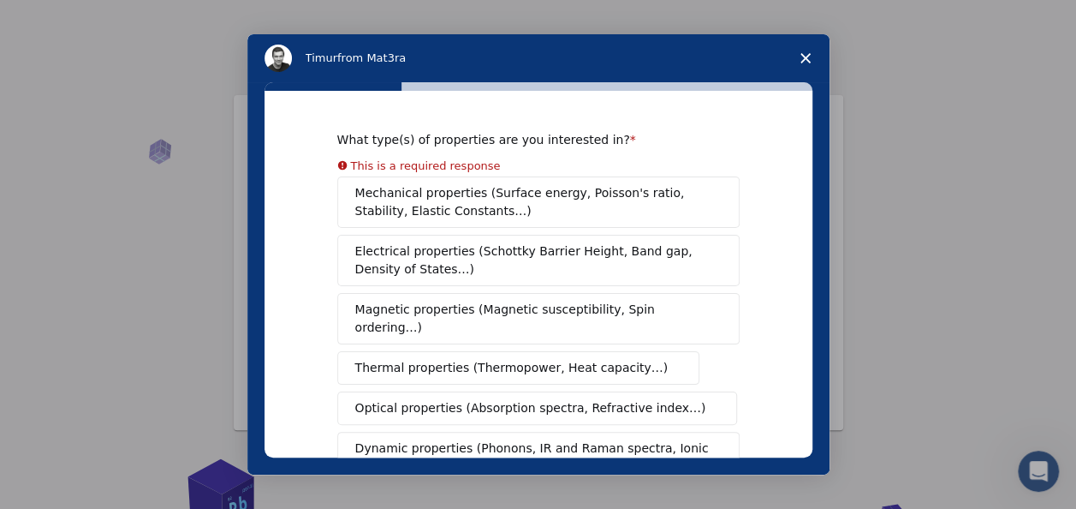
click at [529, 224] on div "Mechanical properties (Surface energy, Poisson's ratio, Stability, Elastic Cons…" at bounding box center [538, 428] width 402 height 504
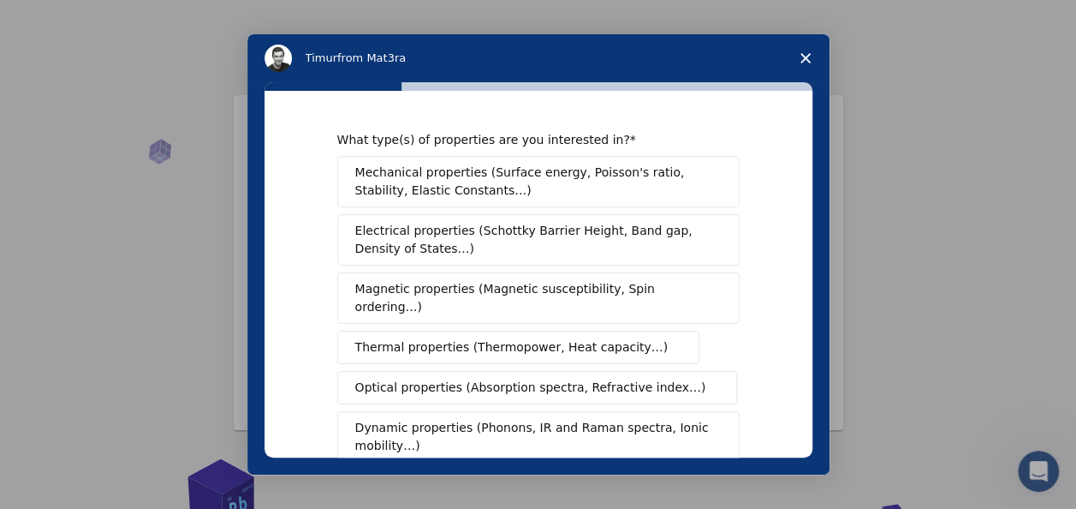
click at [553, 191] on span "Mechanical properties (Surface energy, Poisson's ratio, Stability, Elastic Cons…" at bounding box center [533, 182] width 357 height 36
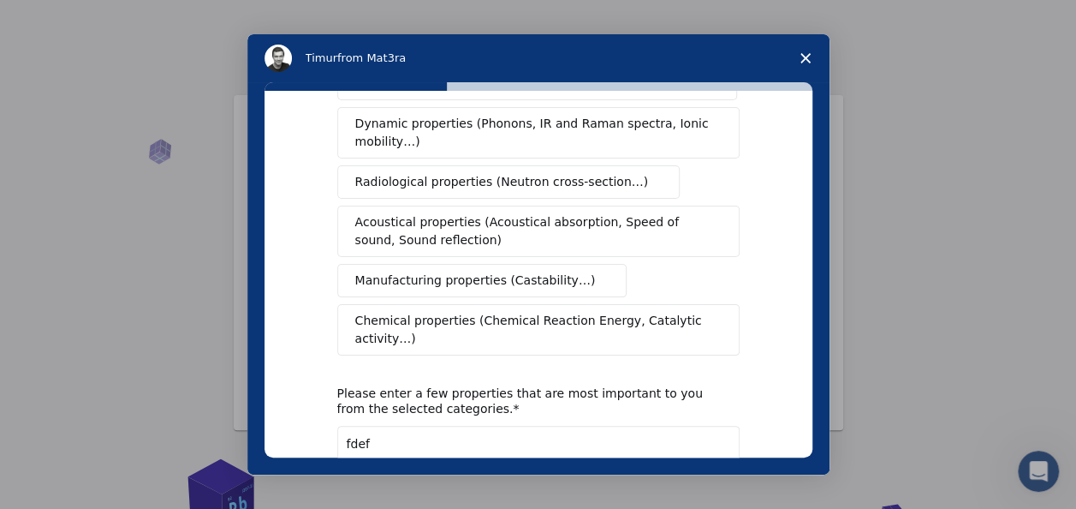
scroll to position [401, 0]
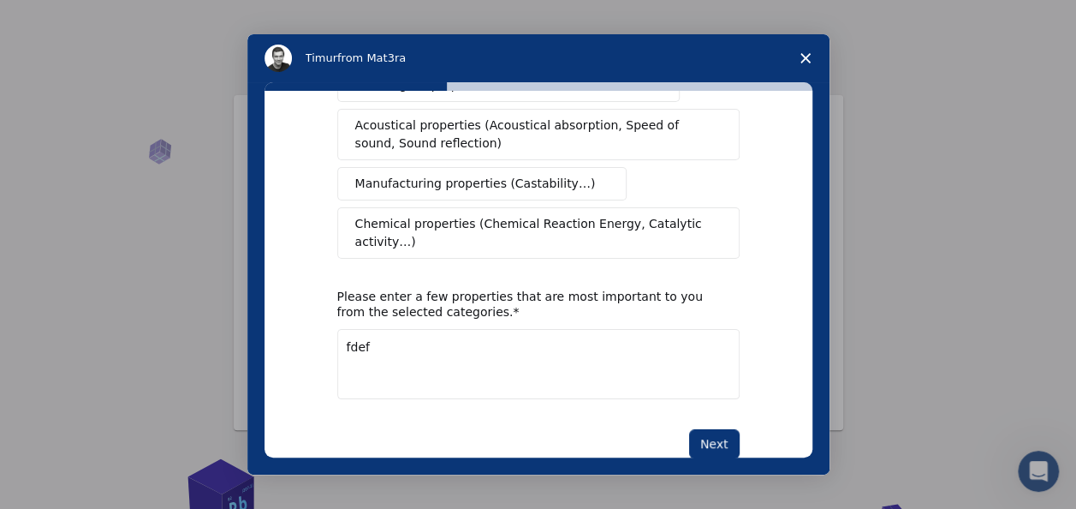
click at [716, 416] on div "What type(s) of properties are you interested in? Mechanical properties (Surfac…" at bounding box center [539, 274] width 548 height 367
click at [716, 429] on button "Next" at bounding box center [714, 443] width 51 height 29
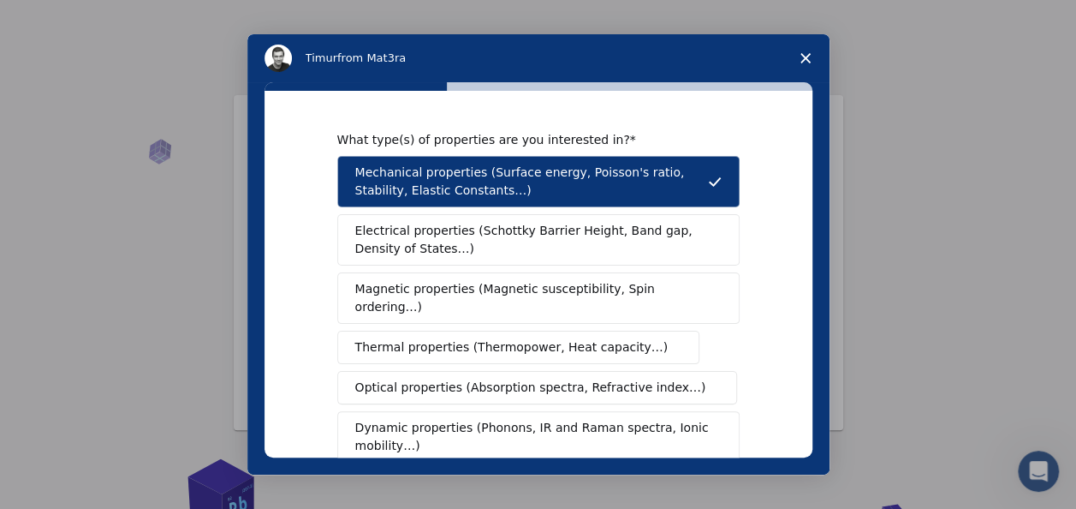
click at [804, 63] on icon "Close survey" at bounding box center [806, 58] width 10 height 10
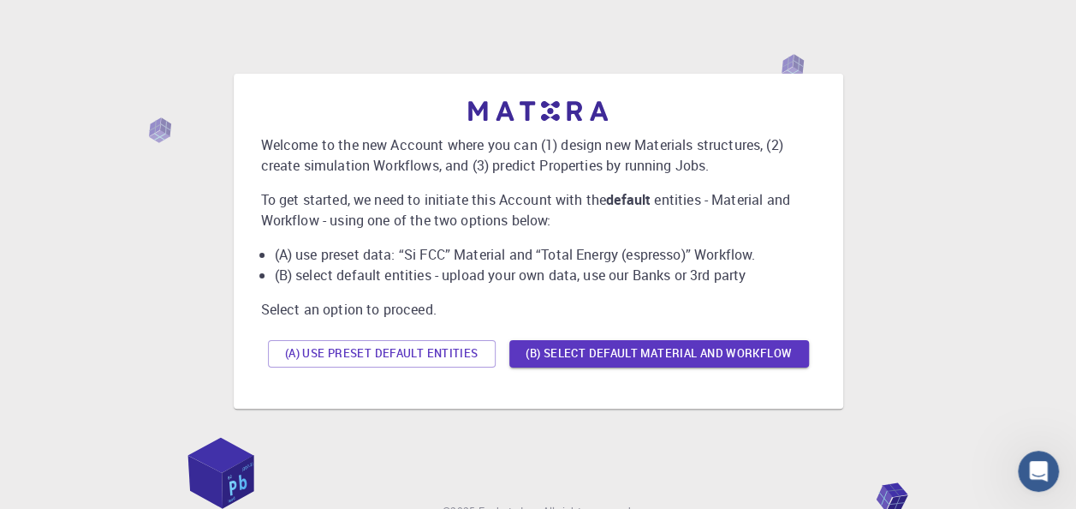
scroll to position [103, 0]
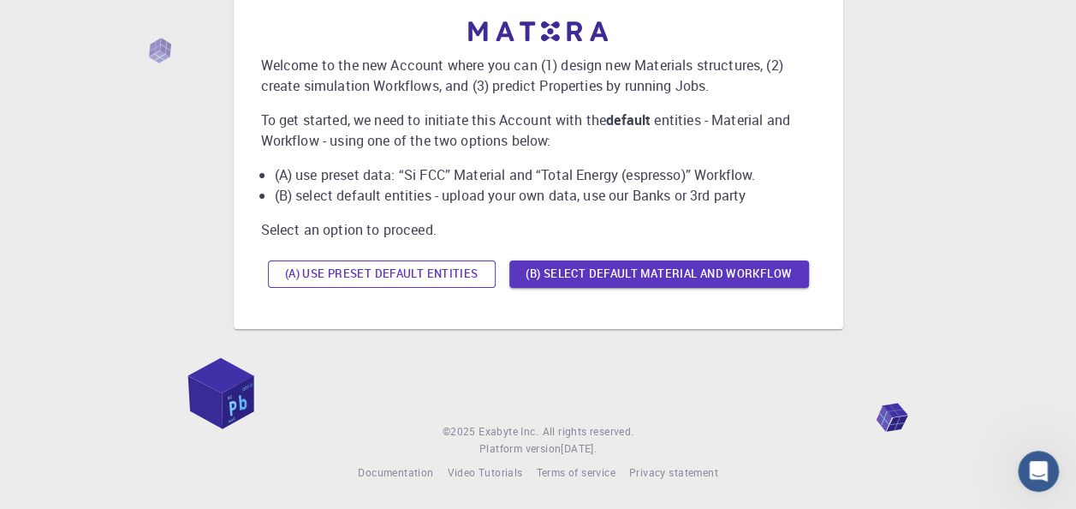
click at [421, 283] on button "(A) Use preset default entities" at bounding box center [382, 273] width 228 height 27
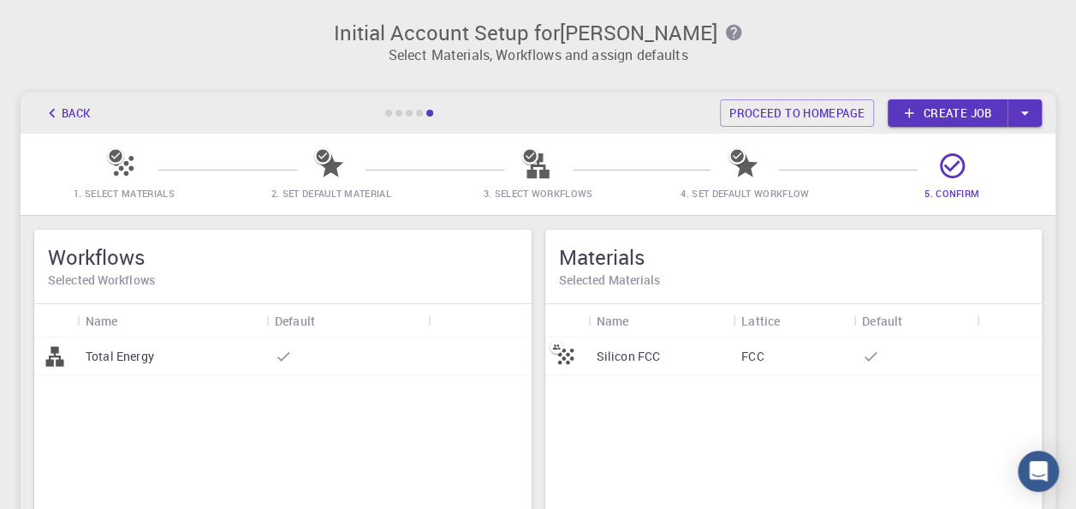
click at [938, 120] on link "Create job" at bounding box center [948, 112] width 120 height 27
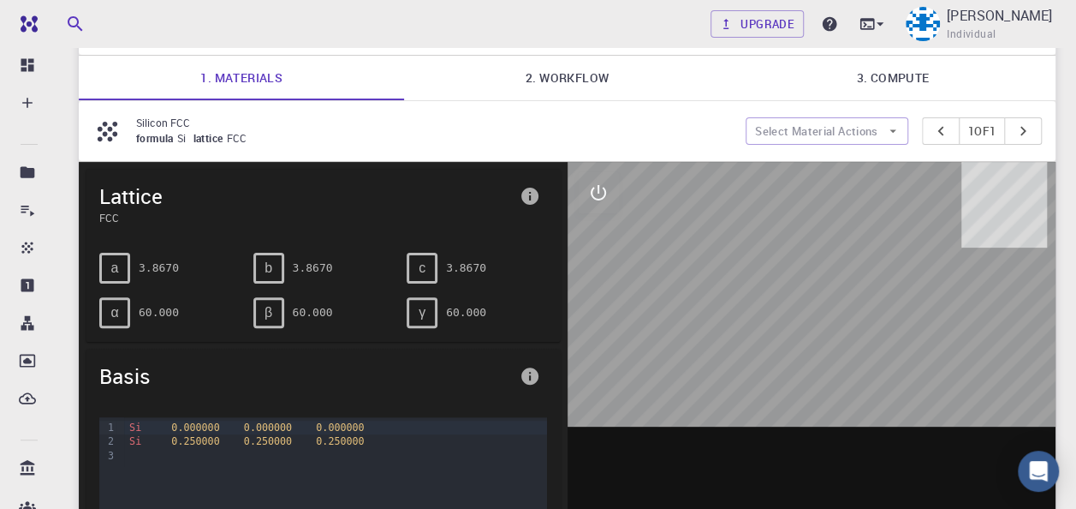
scroll to position [257, 0]
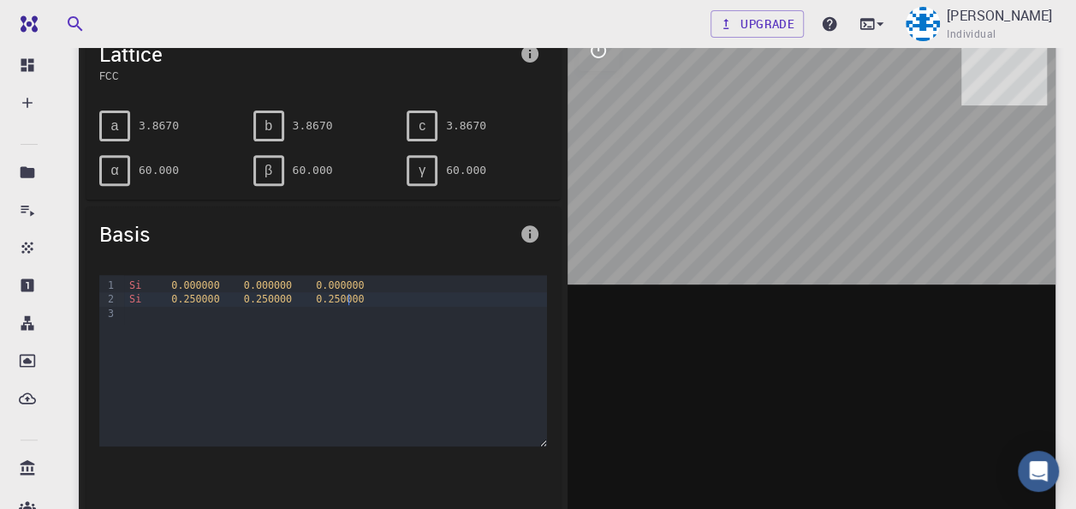
click at [416, 299] on div "Si 0.250000 0.250000 0.250000" at bounding box center [335, 299] width 422 height 14
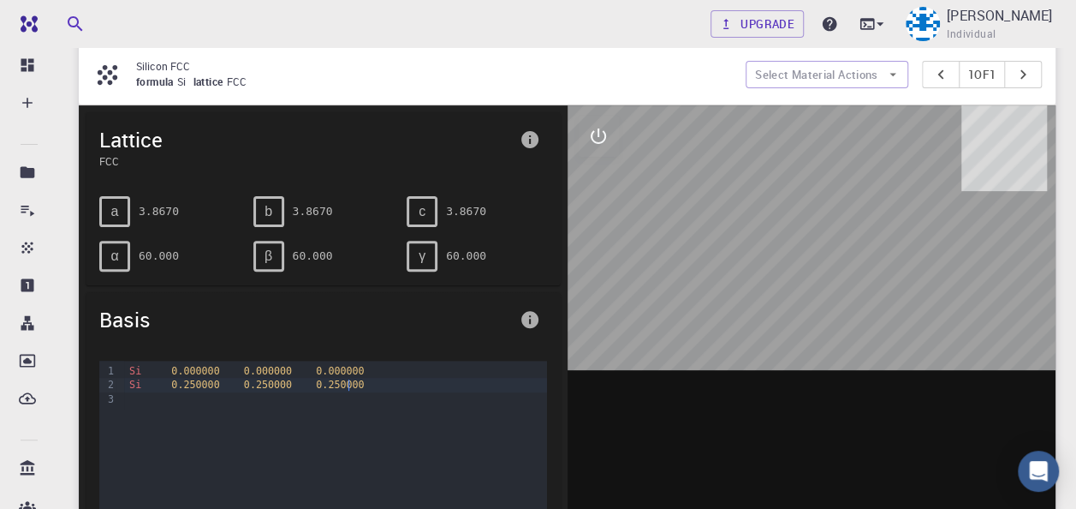
click at [111, 212] on span "a" at bounding box center [115, 211] width 8 height 15
click at [116, 216] on span "a" at bounding box center [115, 211] width 8 height 15
click at [179, 209] on div "a 3.8670" at bounding box center [169, 211] width 140 height 31
click at [154, 211] on pre "3.8670" at bounding box center [159, 211] width 40 height 30
click at [111, 212] on span "a" at bounding box center [115, 211] width 8 height 15
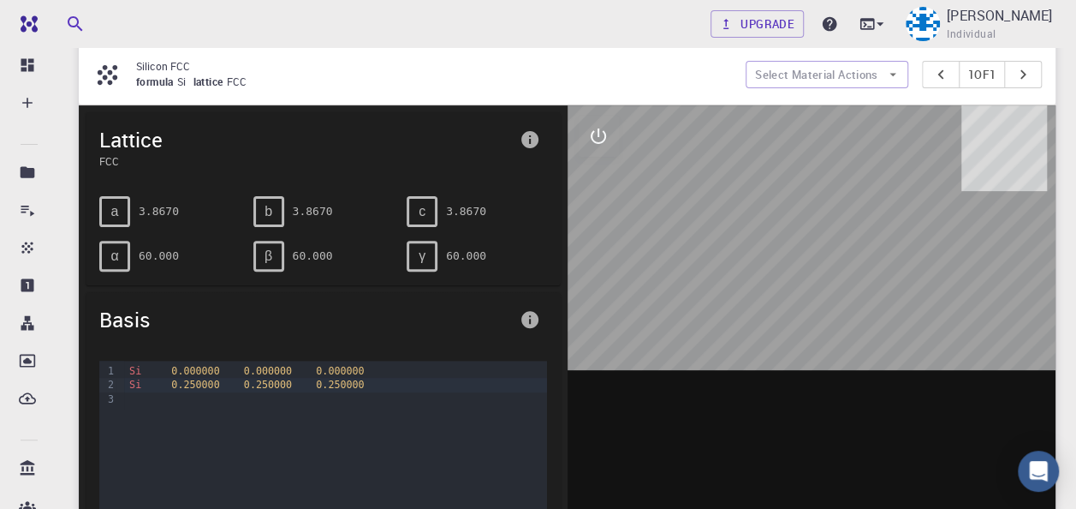
click at [140, 390] on div "Si 0.250000 0.250000 0.250000" at bounding box center [335, 385] width 422 height 14
click at [190, 379] on span "0.250000" at bounding box center [195, 385] width 48 height 12
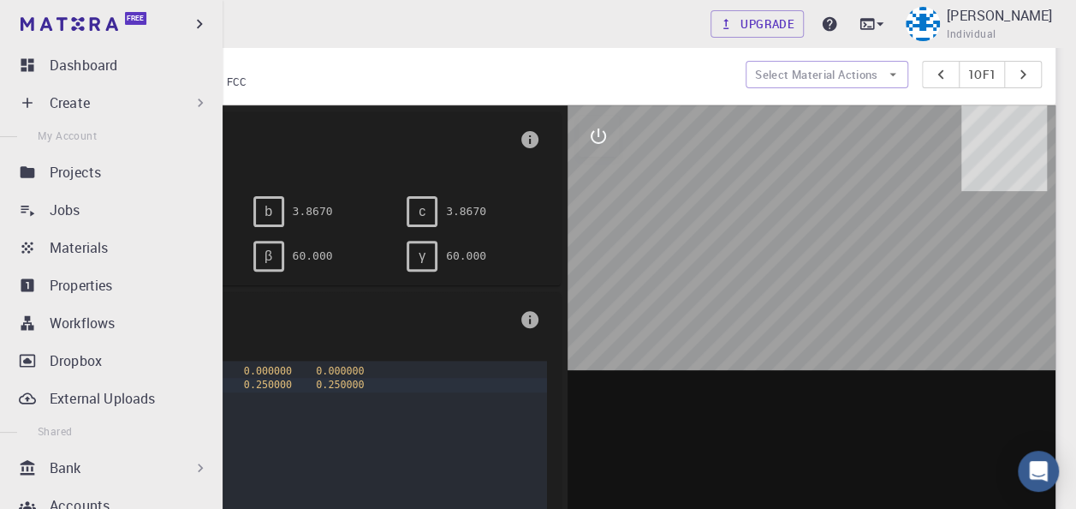
click at [198, 101] on icon at bounding box center [200, 102] width 5 height 9
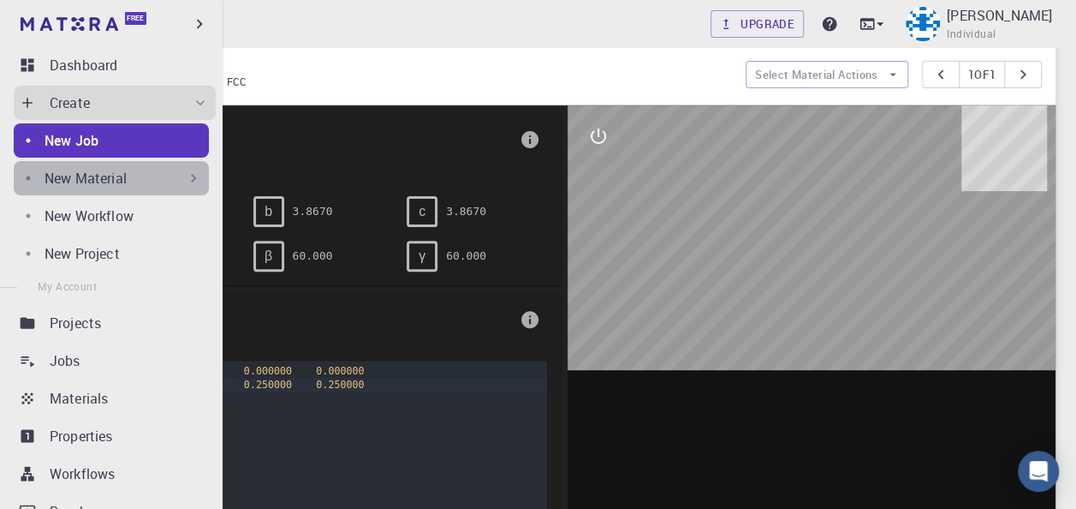
click at [185, 177] on icon at bounding box center [193, 178] width 17 height 17
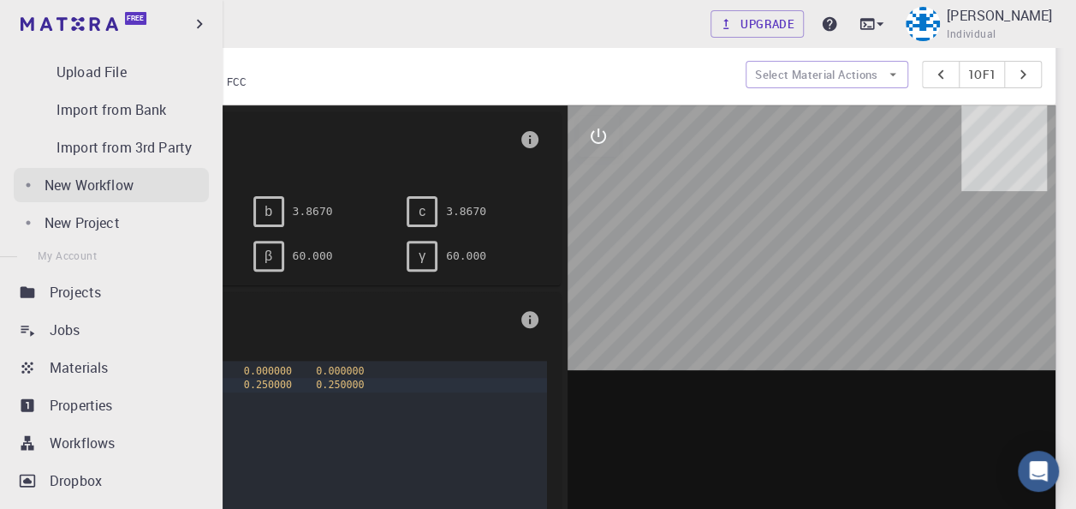
scroll to position [257, 0]
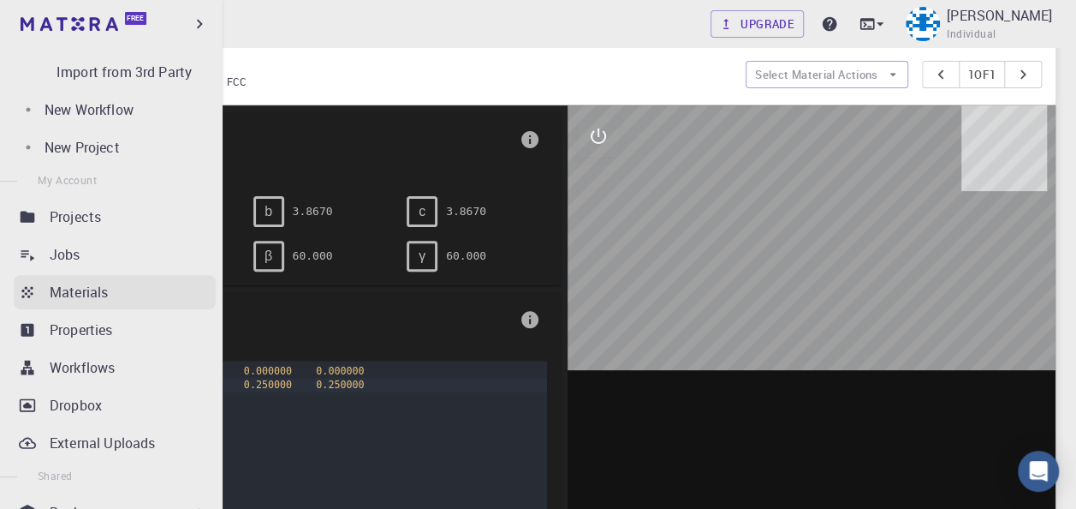
click at [110, 305] on link "Materials" at bounding box center [115, 292] width 202 height 34
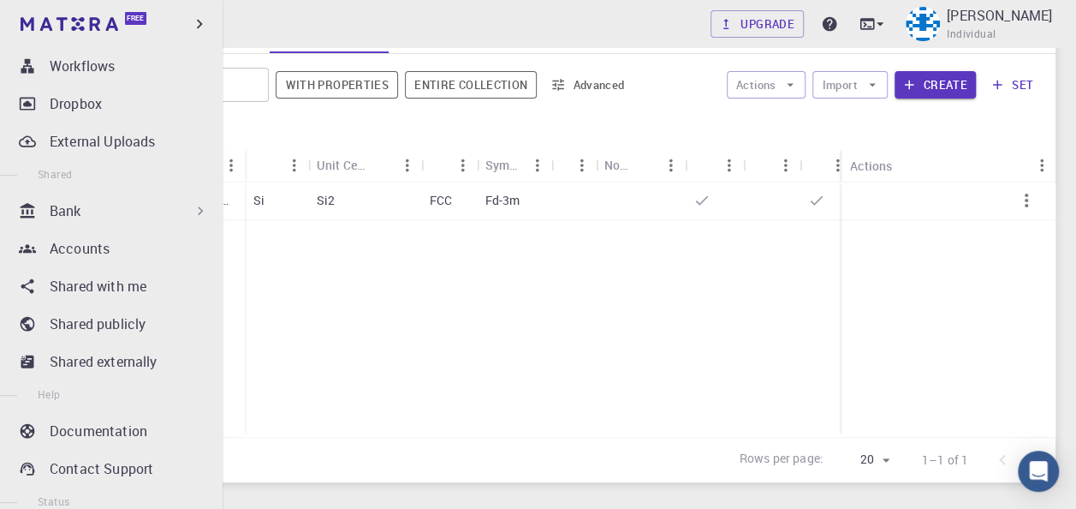
click at [60, 213] on p "Bank" at bounding box center [66, 210] width 32 height 21
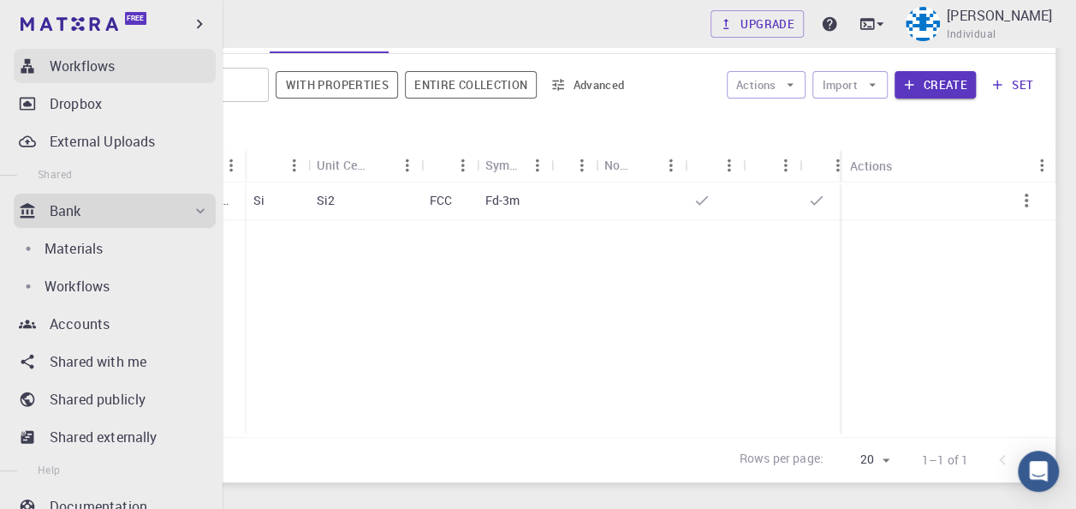
click at [108, 67] on p "Workflows" at bounding box center [82, 66] width 65 height 21
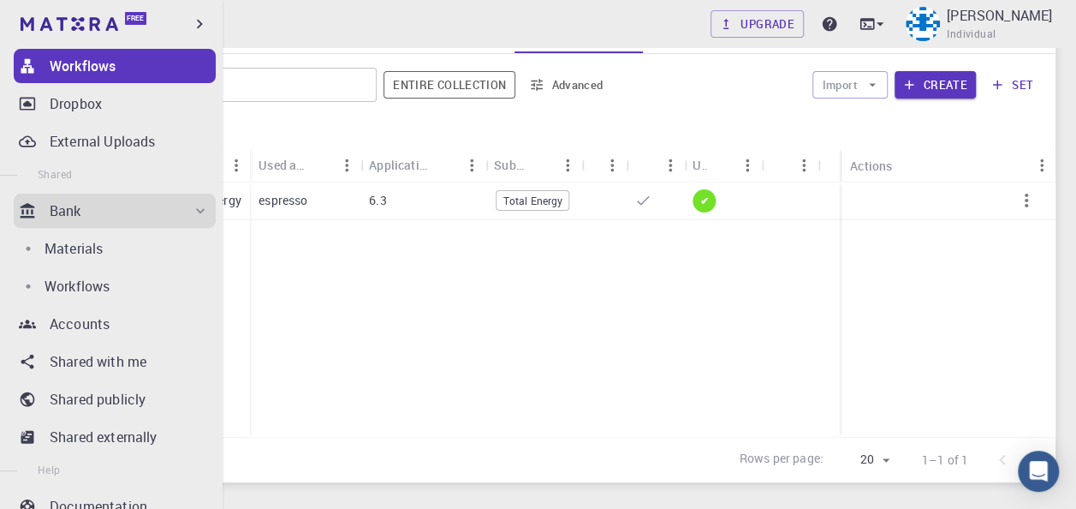
scroll to position [256, 0]
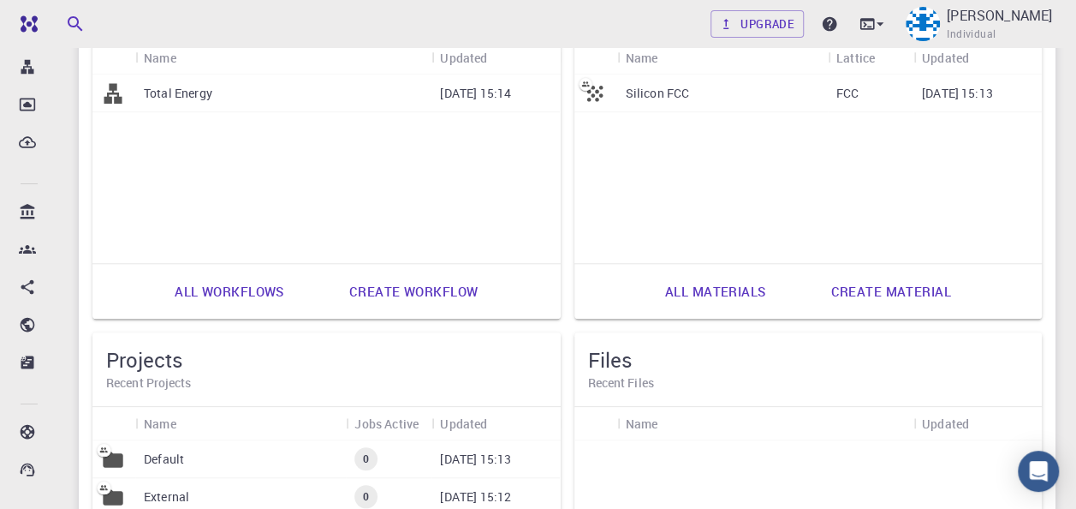
scroll to position [771, 0]
